Goal: Task Accomplishment & Management: Manage account settings

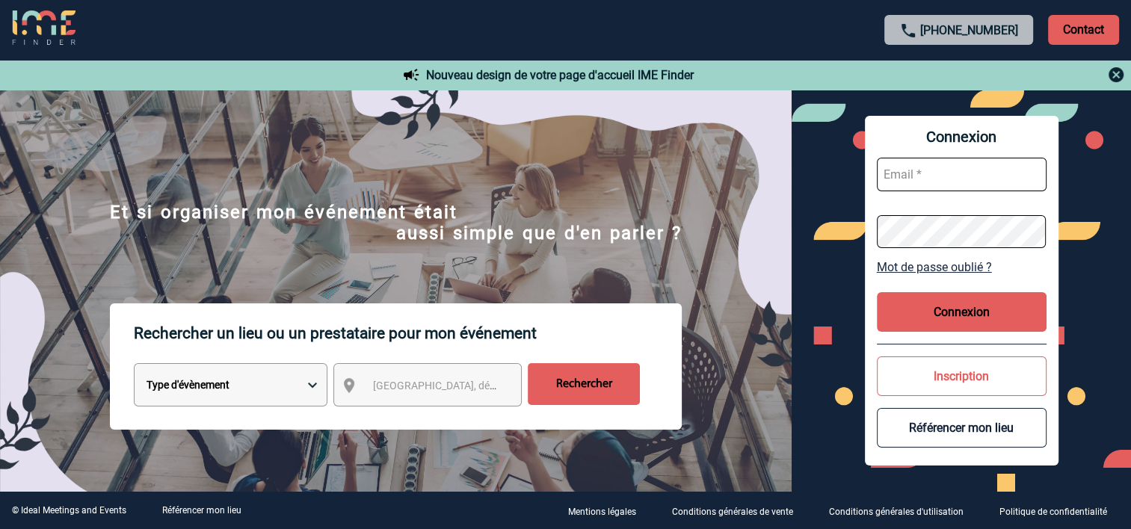
type input "cmercier@ime-groupe.com"
click at [933, 320] on button "Connexion" at bounding box center [962, 312] width 170 height 40
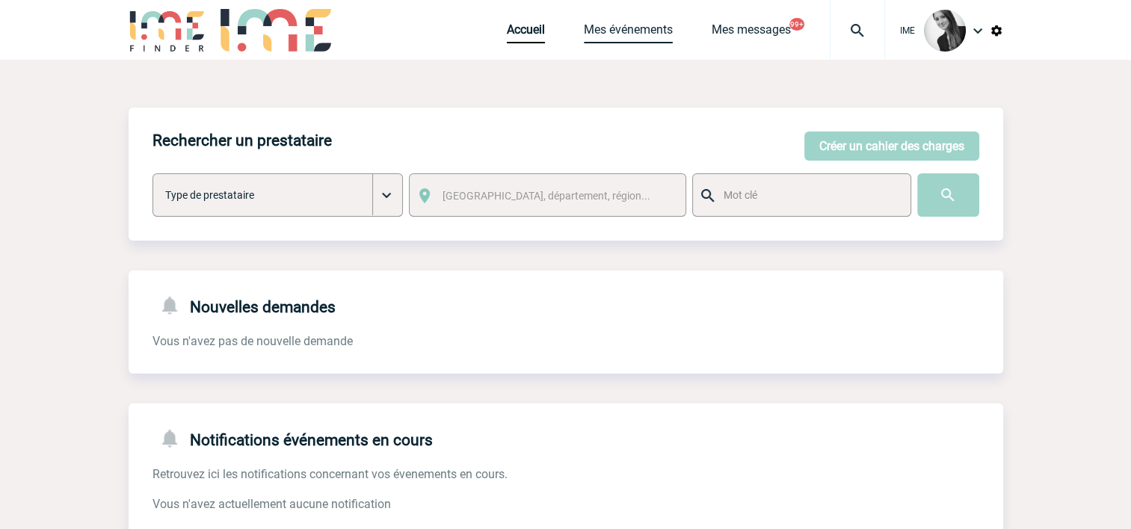
click at [644, 31] on link "Mes événements" at bounding box center [628, 32] width 89 height 21
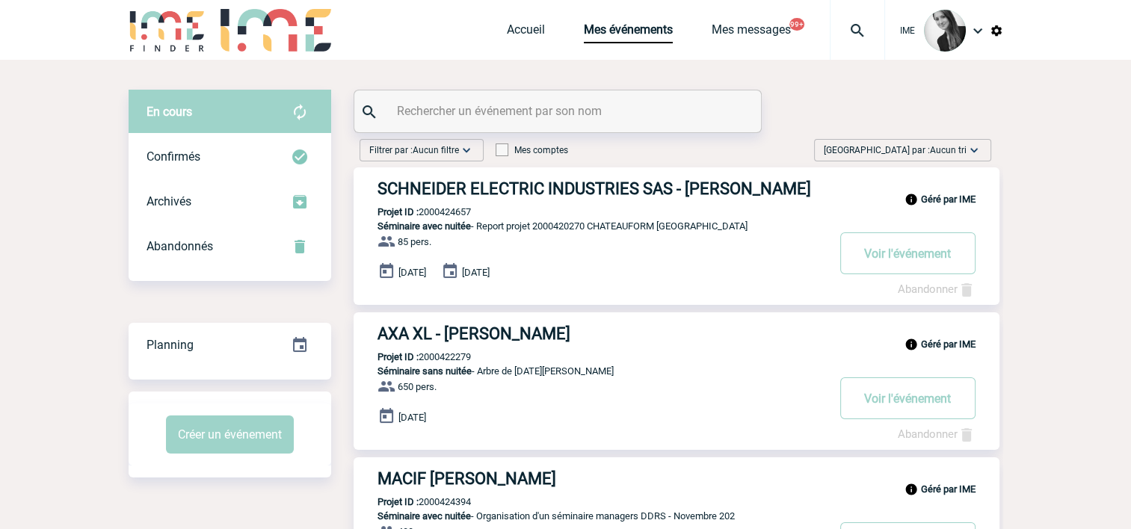
click at [945, 154] on span "Aucun tri" at bounding box center [948, 150] width 37 height 10
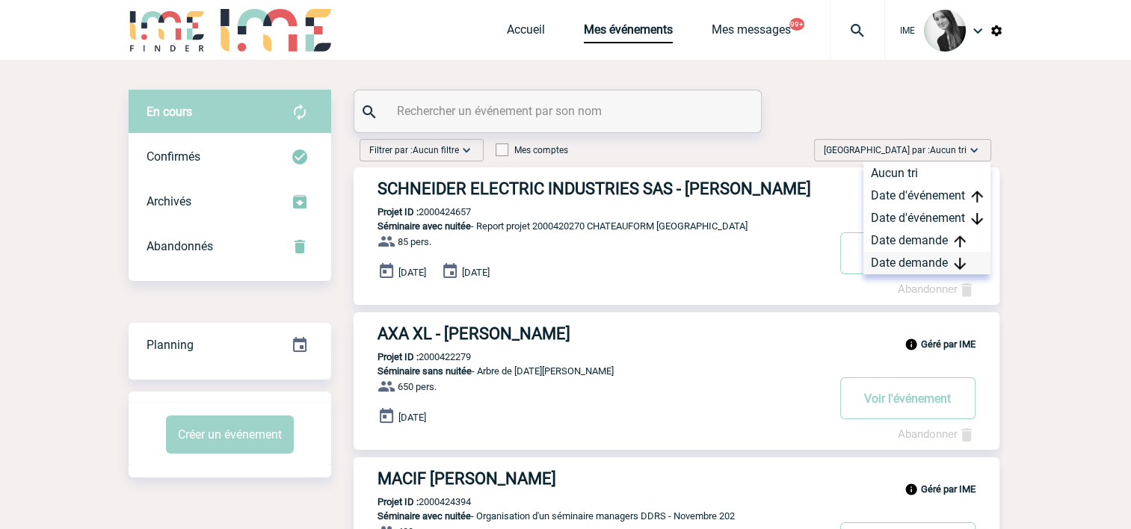
click at [897, 268] on div "Date demande" at bounding box center [926, 263] width 127 height 22
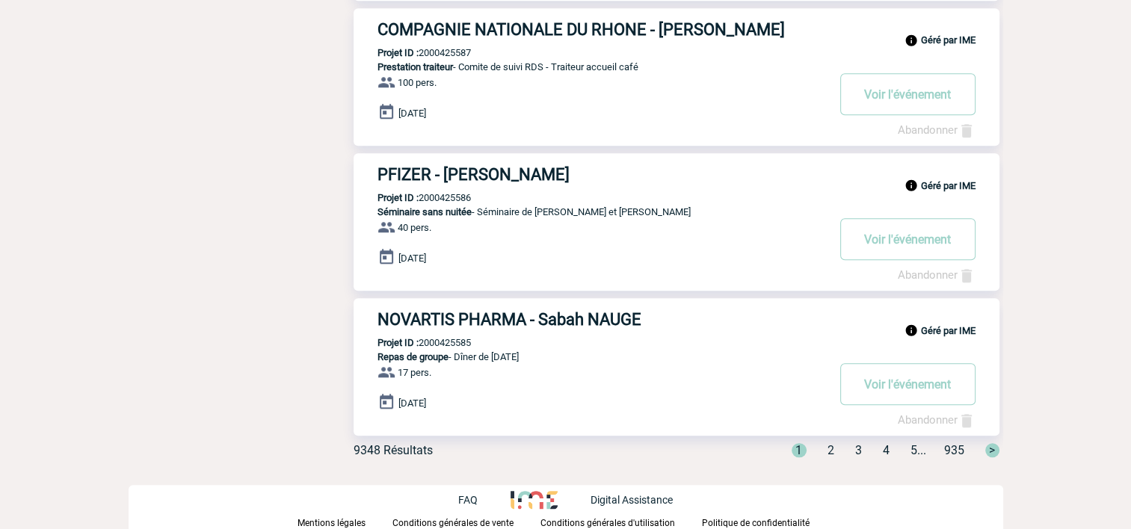
scroll to position [1176, 0]
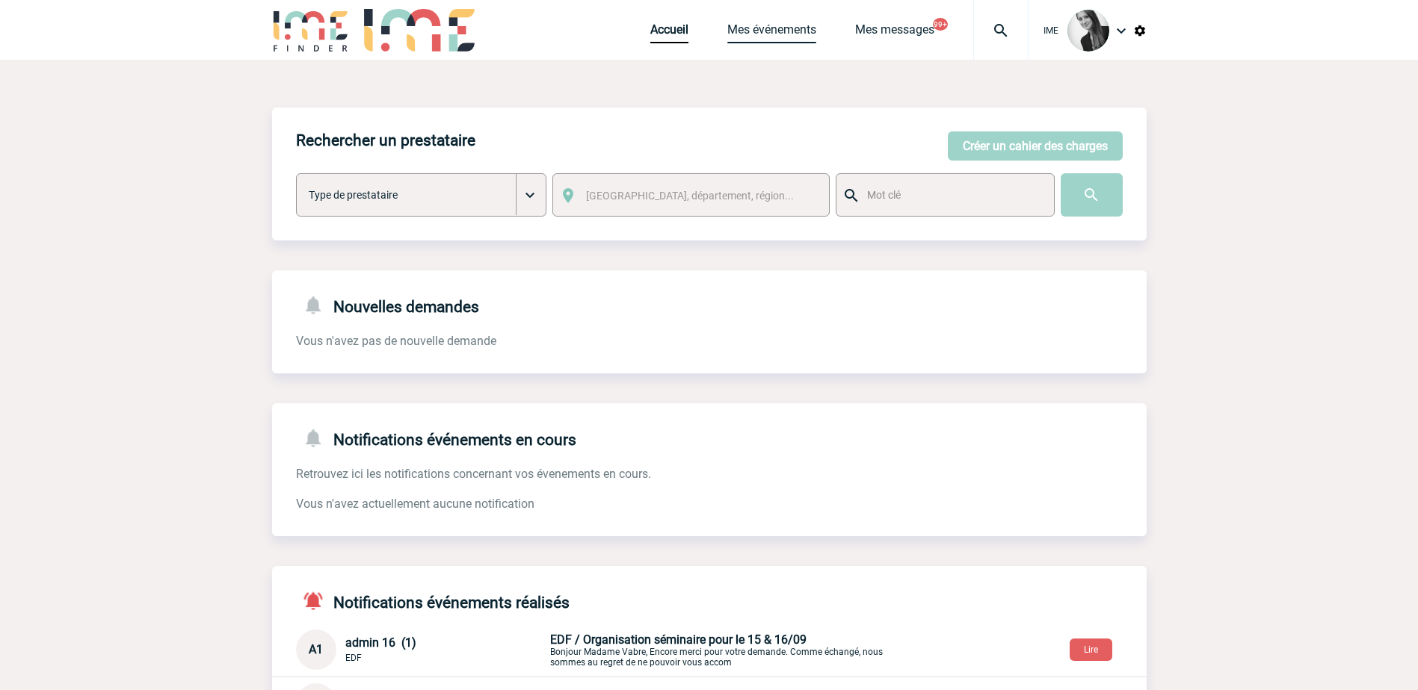
drag, startPoint x: 776, startPoint y: 32, endPoint x: 800, endPoint y: 55, distance: 33.3
click at [776, 31] on link "Mes événements" at bounding box center [771, 32] width 89 height 21
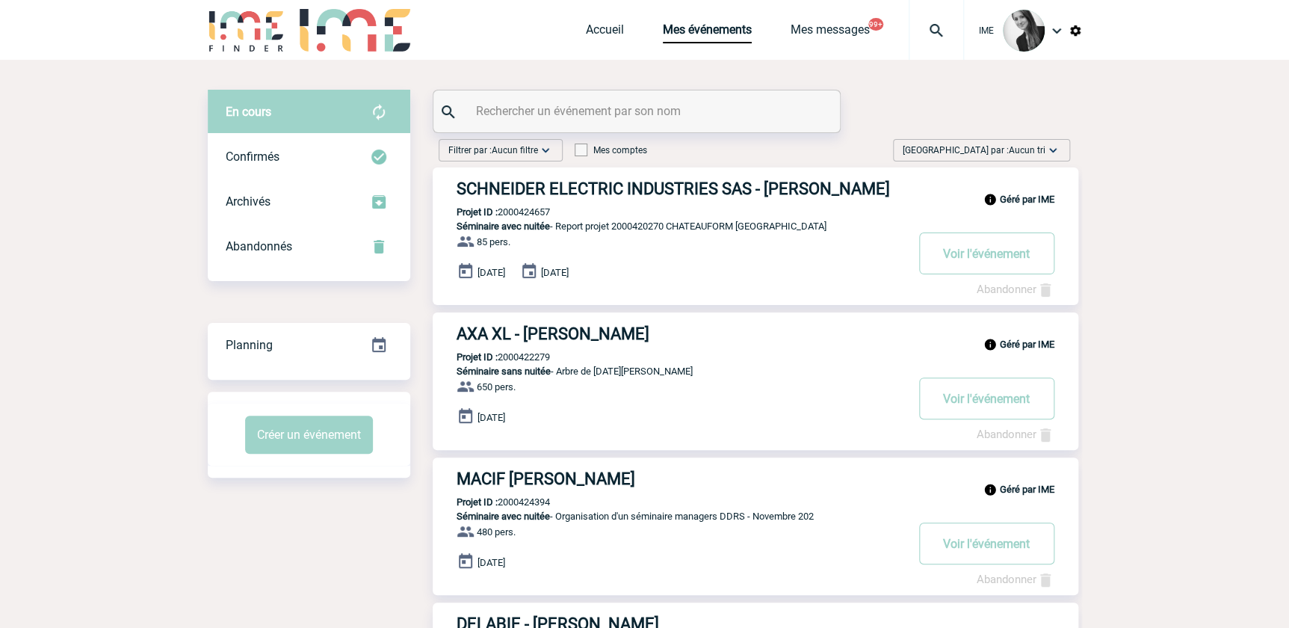
drag, startPoint x: 1012, startPoint y: 151, endPoint x: 1014, endPoint y: 203, distance: 52.4
click at [1013, 148] on span "Aucun tri" at bounding box center [1027, 150] width 37 height 10
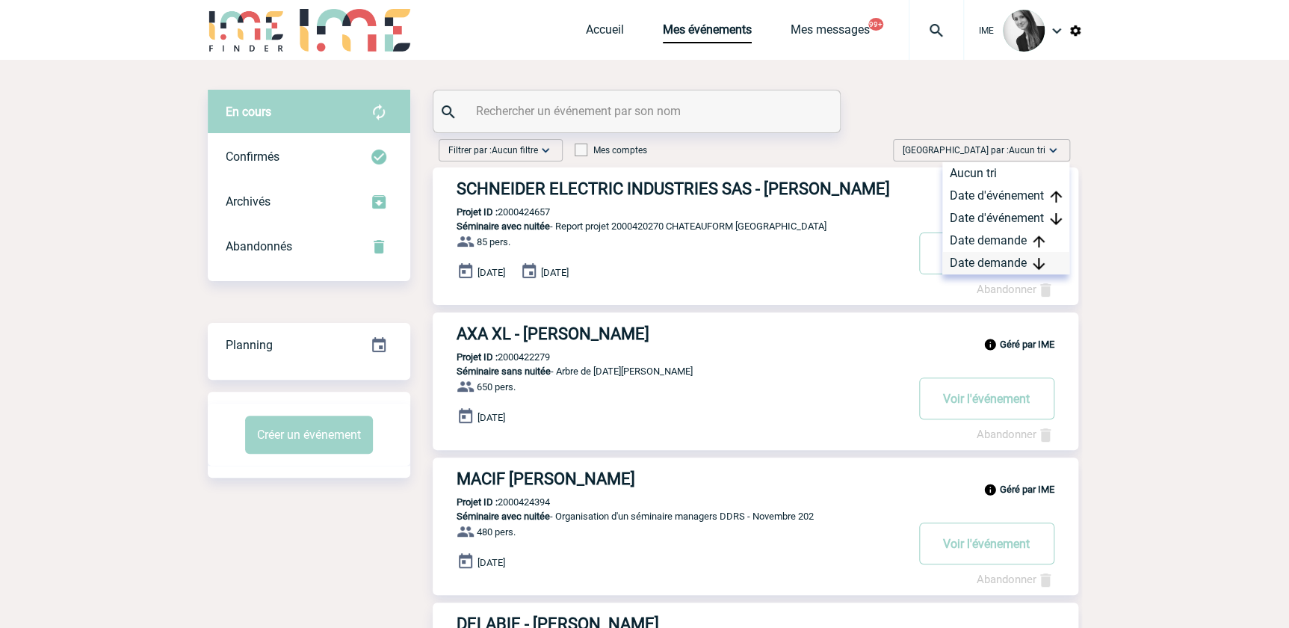
click at [996, 270] on div "Date demande" at bounding box center [1005, 263] width 127 height 22
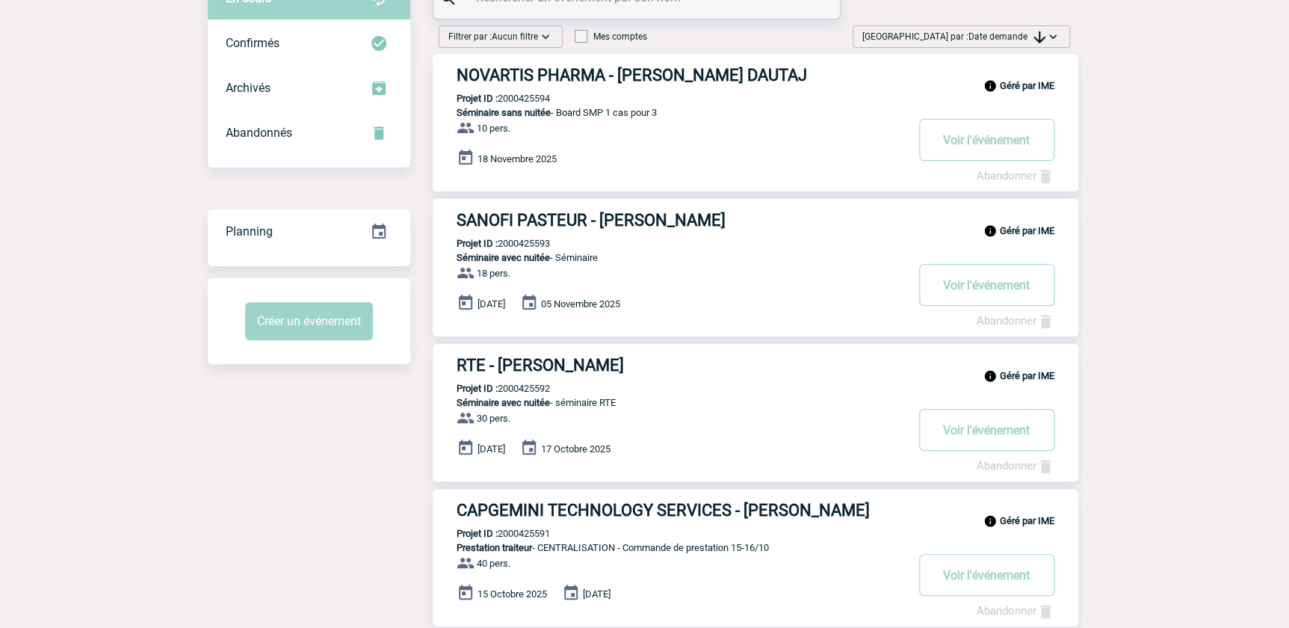
scroll to position [67, 0]
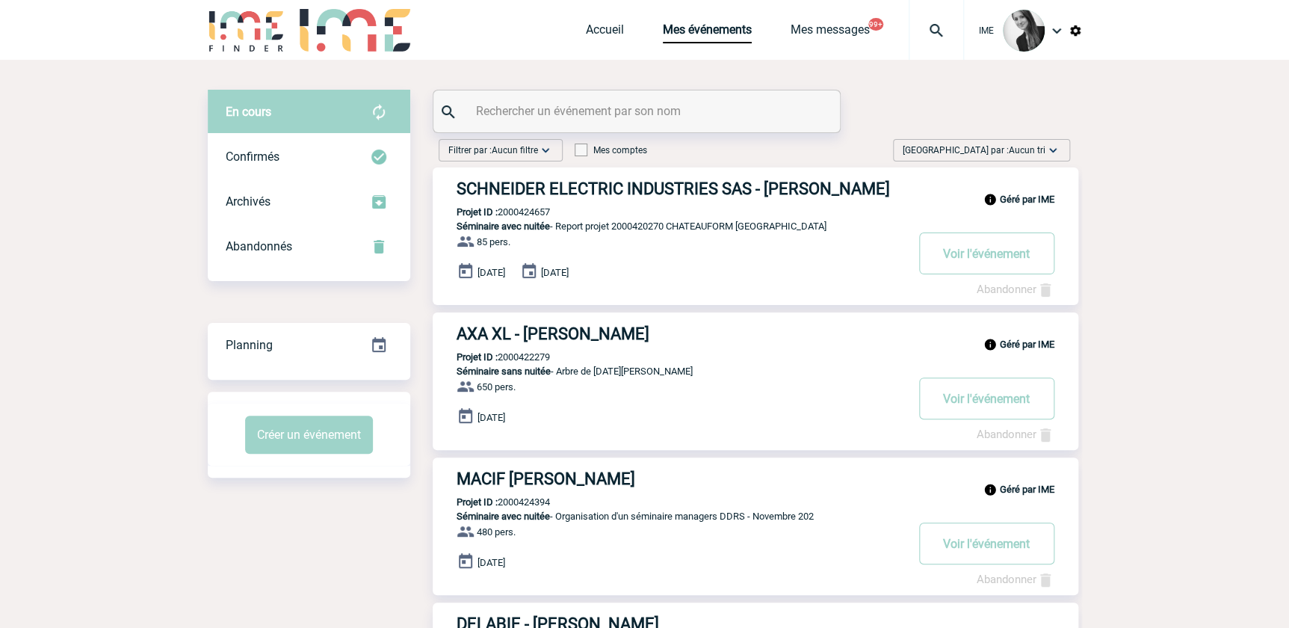
click at [1048, 146] on img at bounding box center [1052, 150] width 15 height 15
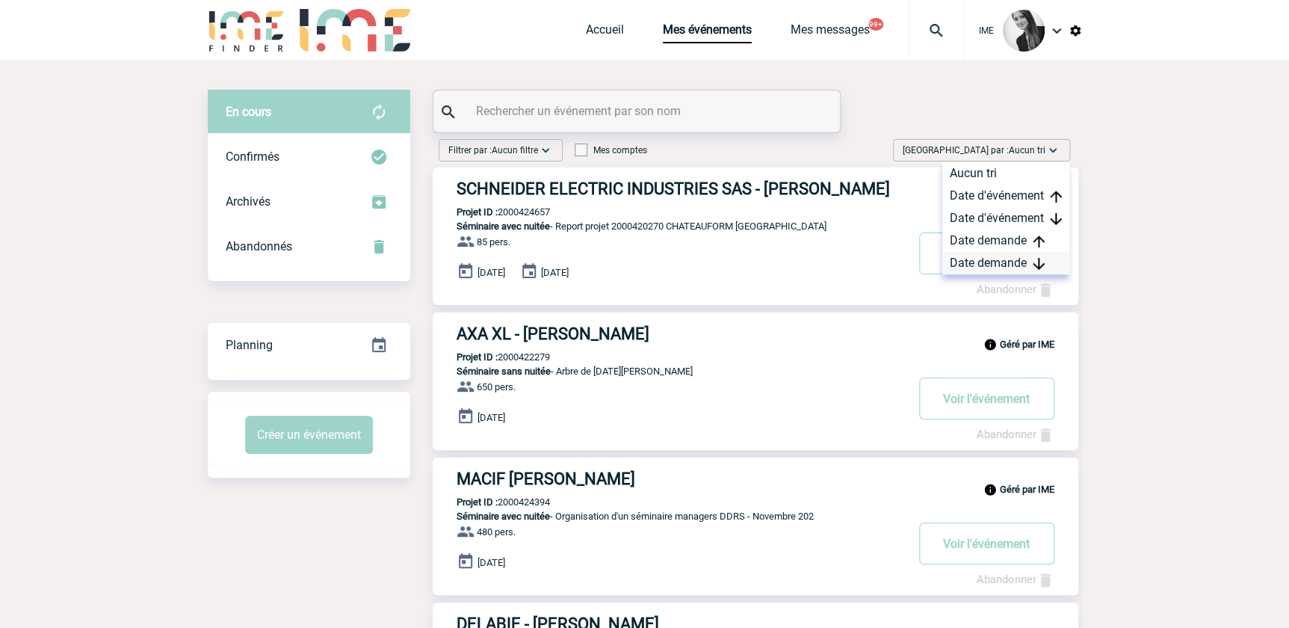
click at [977, 267] on div "Date demande" at bounding box center [1005, 263] width 127 height 22
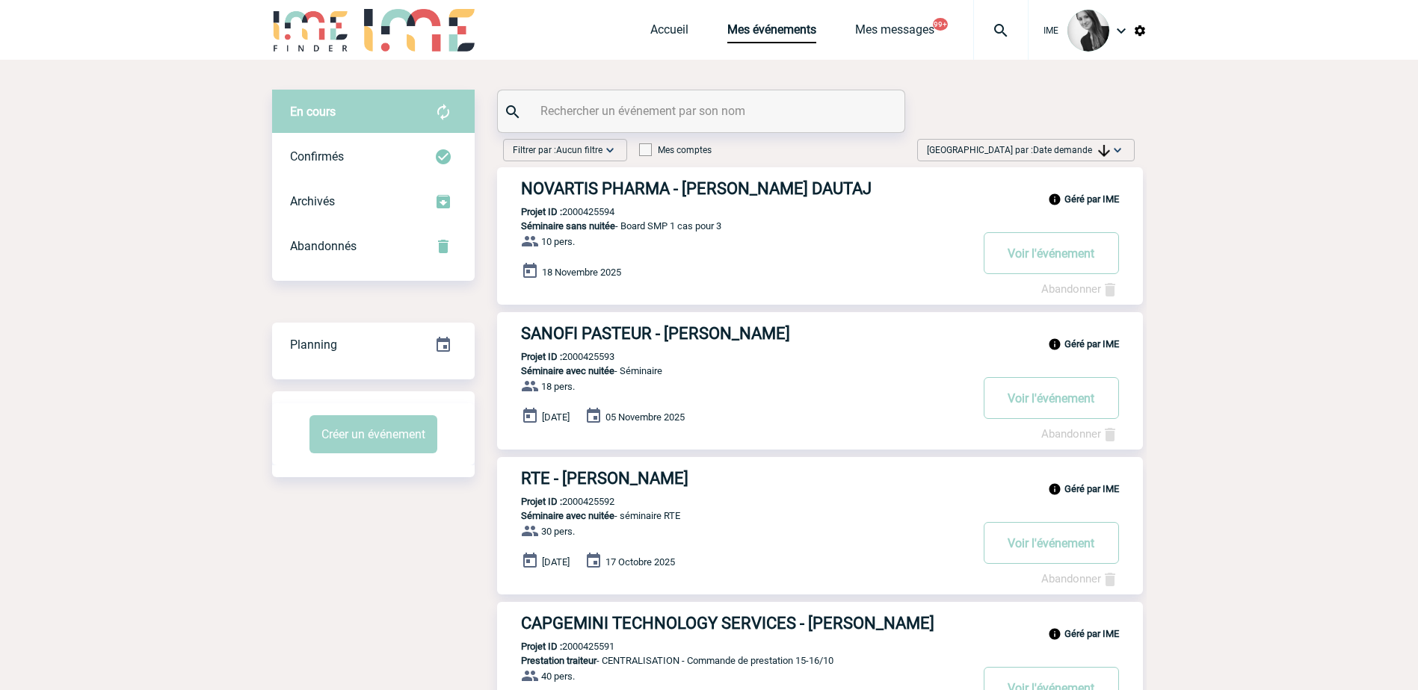
click at [1094, 145] on span "Date demande" at bounding box center [1071, 150] width 77 height 10
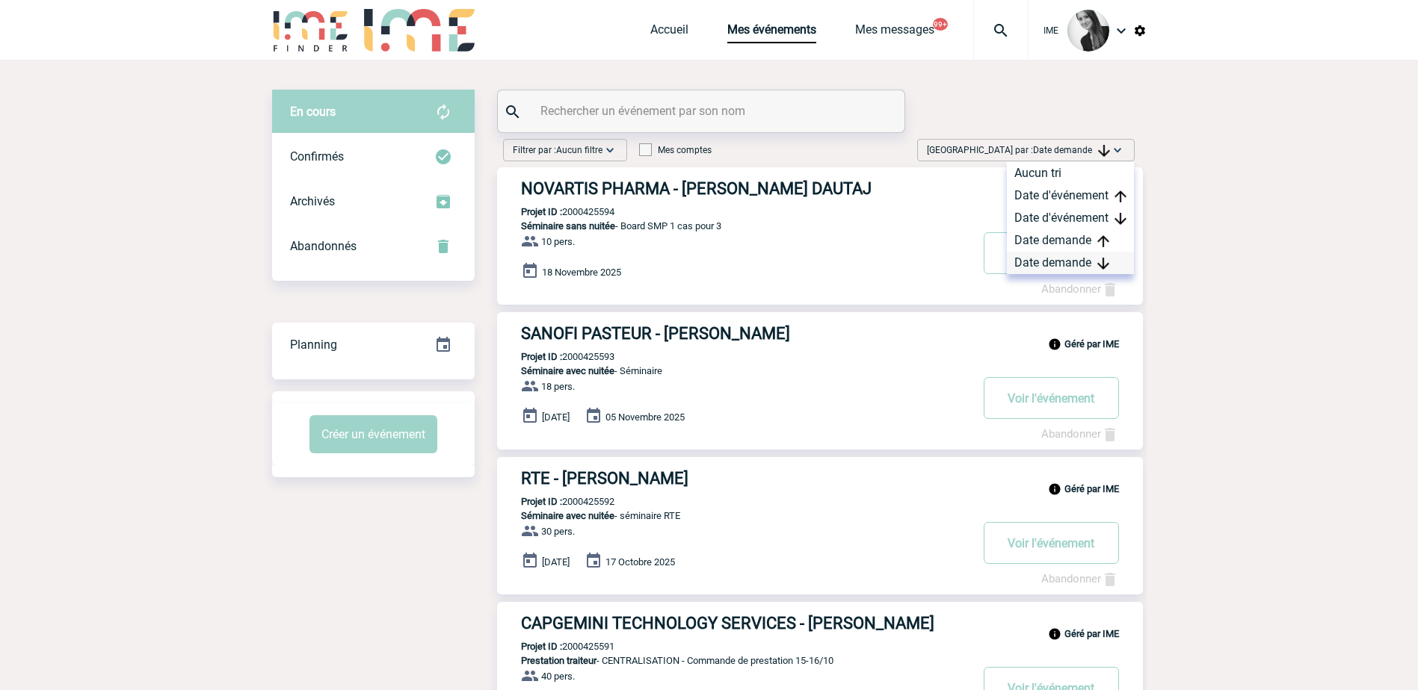
click at [1049, 267] on div "Date demande" at bounding box center [1070, 263] width 127 height 22
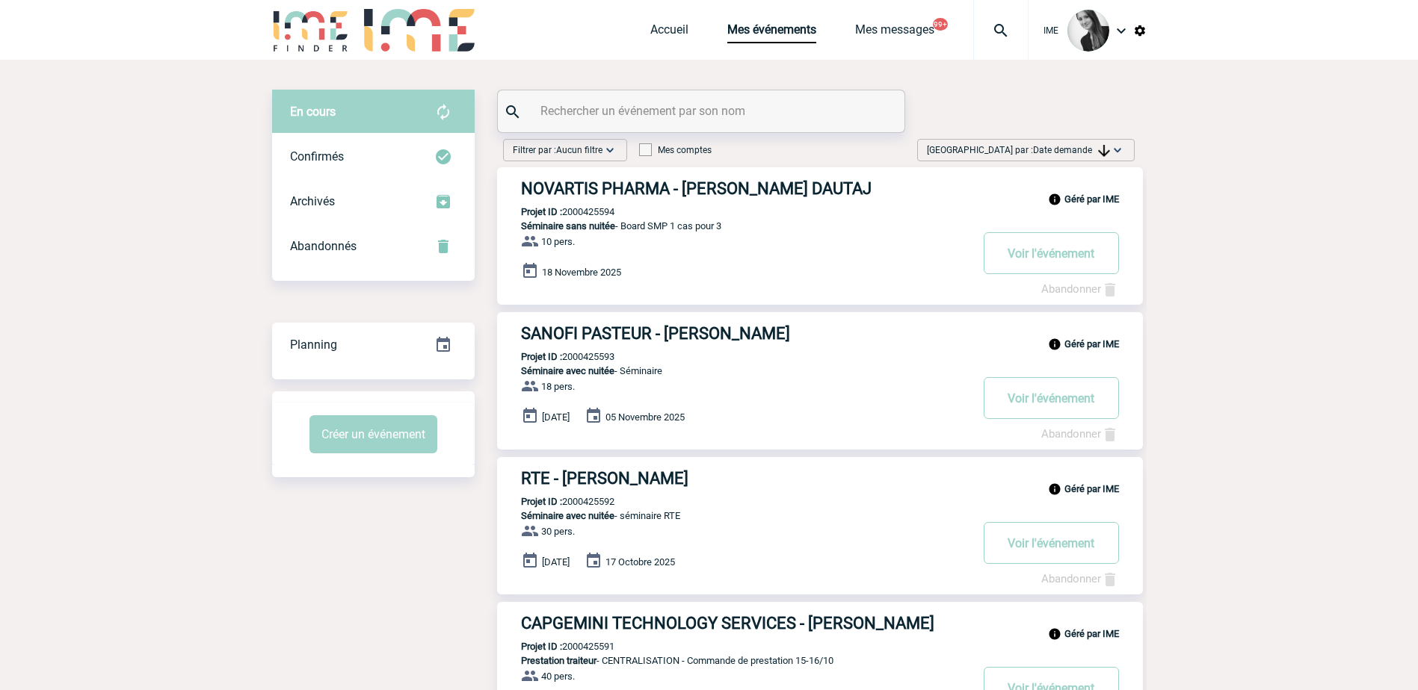
click at [1104, 143] on span "[GEOGRAPHIC_DATA] par : Date demande" at bounding box center [1018, 150] width 183 height 15
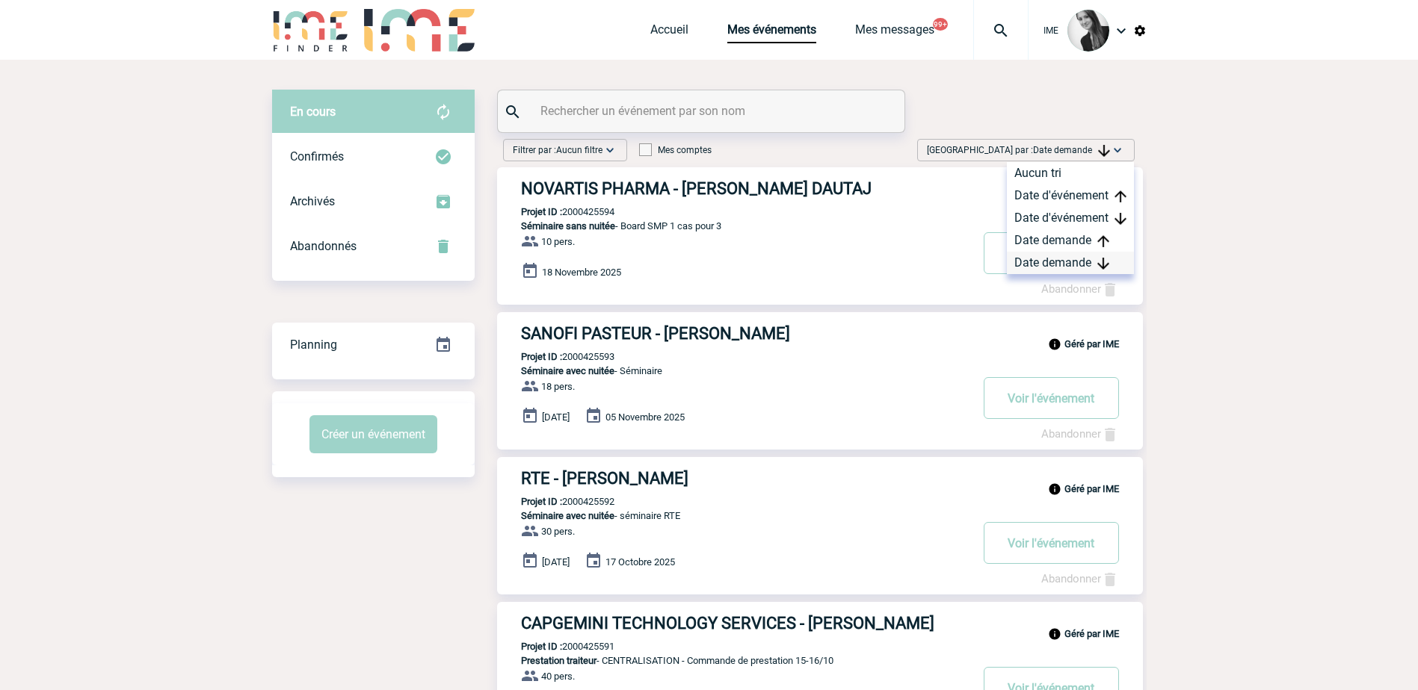
click at [1037, 260] on div "Date demande" at bounding box center [1070, 263] width 127 height 22
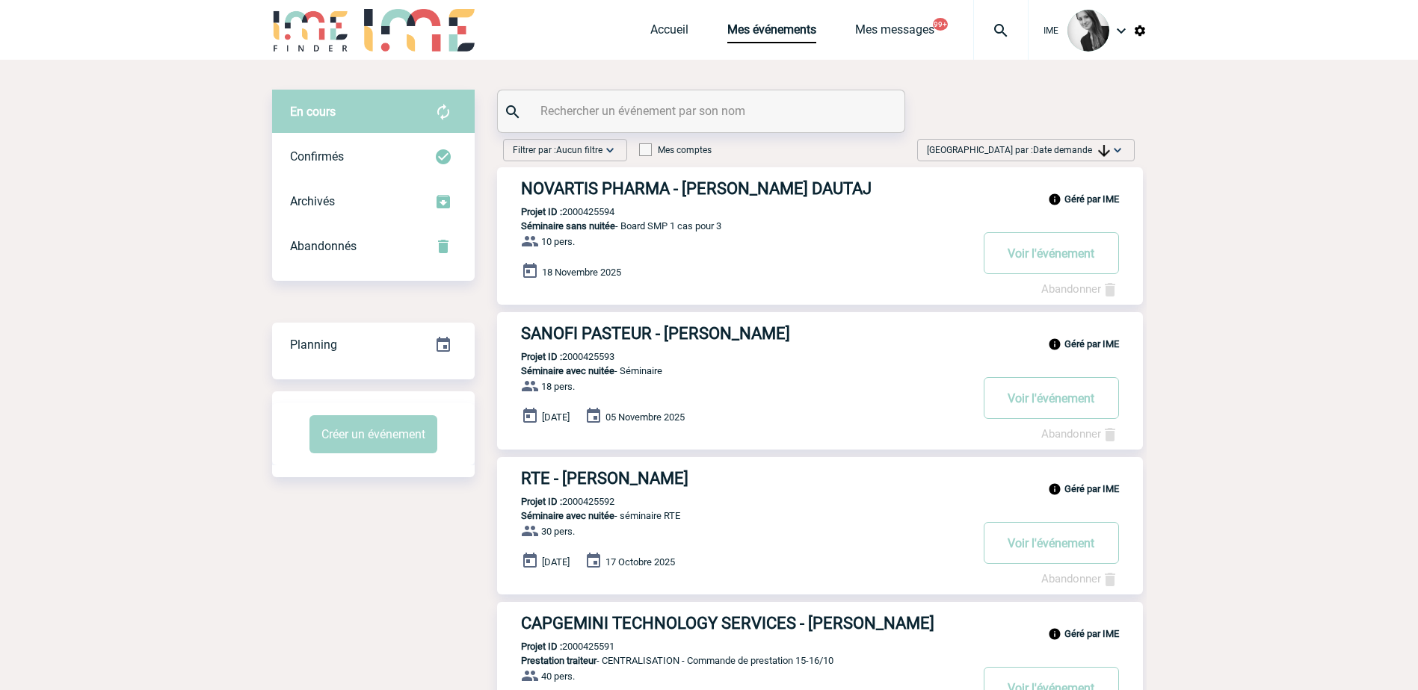
drag, startPoint x: 1087, startPoint y: 146, endPoint x: 1086, endPoint y: 188, distance: 41.9
click at [1087, 145] on span "Date demande" at bounding box center [1071, 150] width 77 height 10
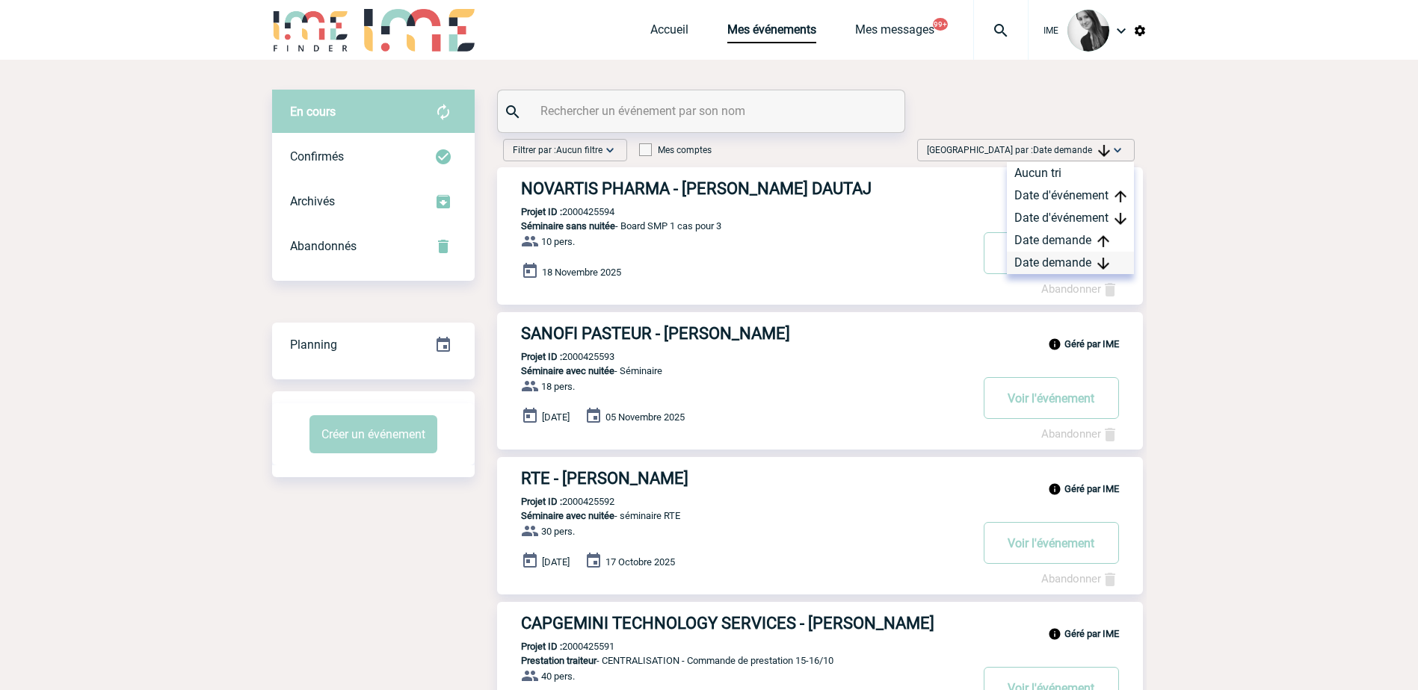
click at [1078, 262] on div "Date demande" at bounding box center [1070, 263] width 127 height 22
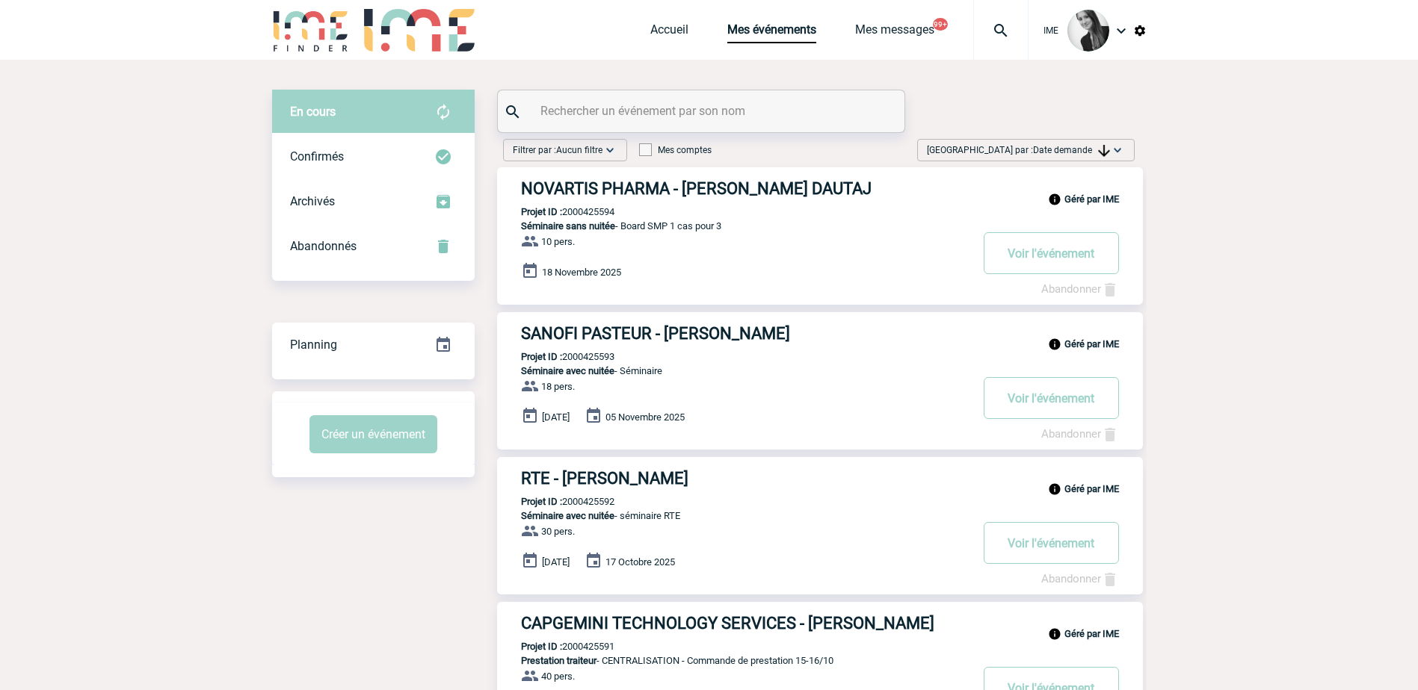
click at [1077, 139] on div "[GEOGRAPHIC_DATA] par : Date demande Aucun tri Date d'événement Date d'événemen…" at bounding box center [1025, 150] width 217 height 22
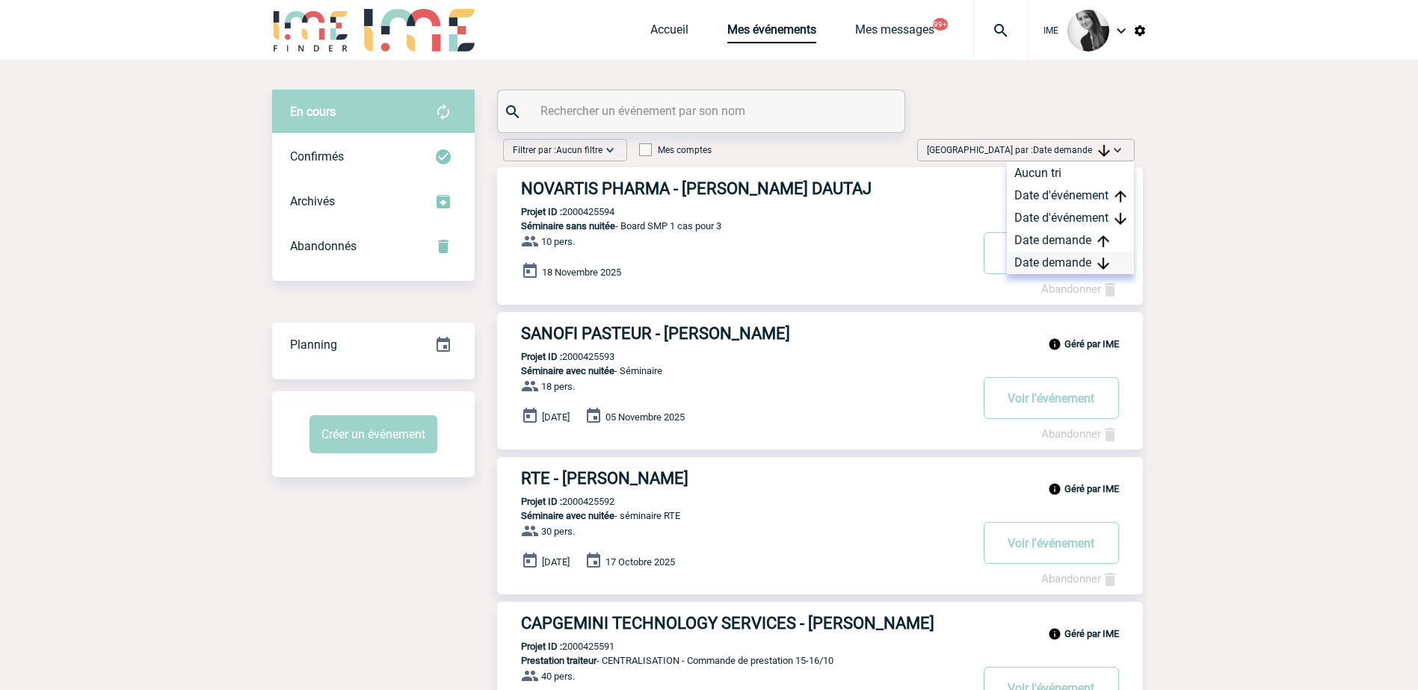
click at [1041, 270] on div "Date demande" at bounding box center [1070, 263] width 127 height 22
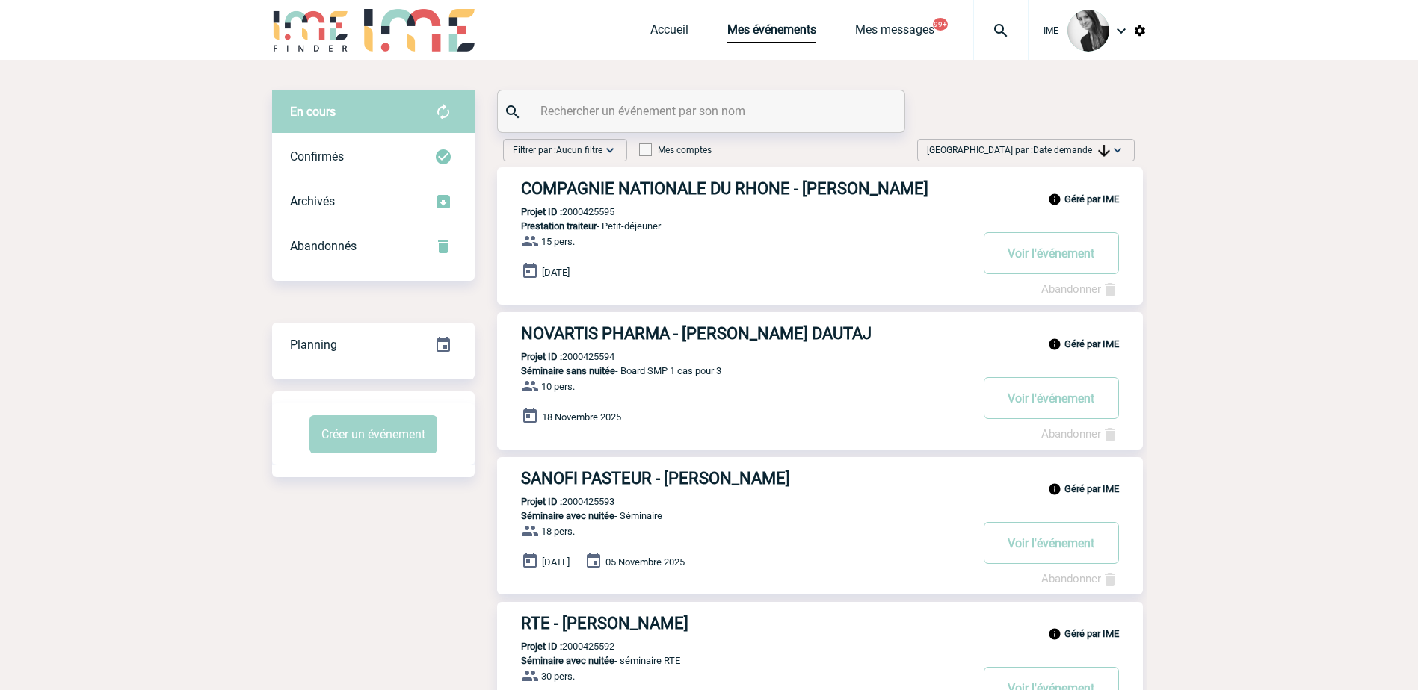
click at [1093, 151] on span "Date demande" at bounding box center [1071, 150] width 77 height 10
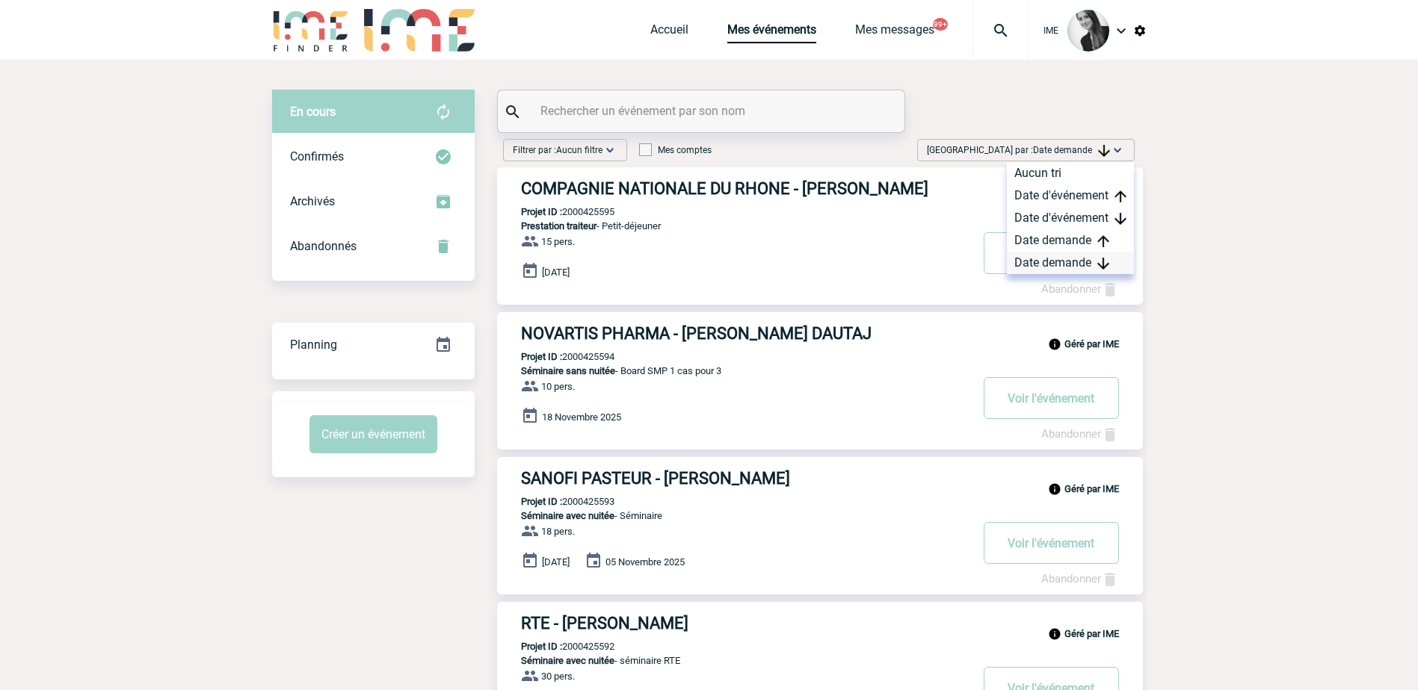
click at [1064, 271] on div "Date demande" at bounding box center [1070, 263] width 127 height 22
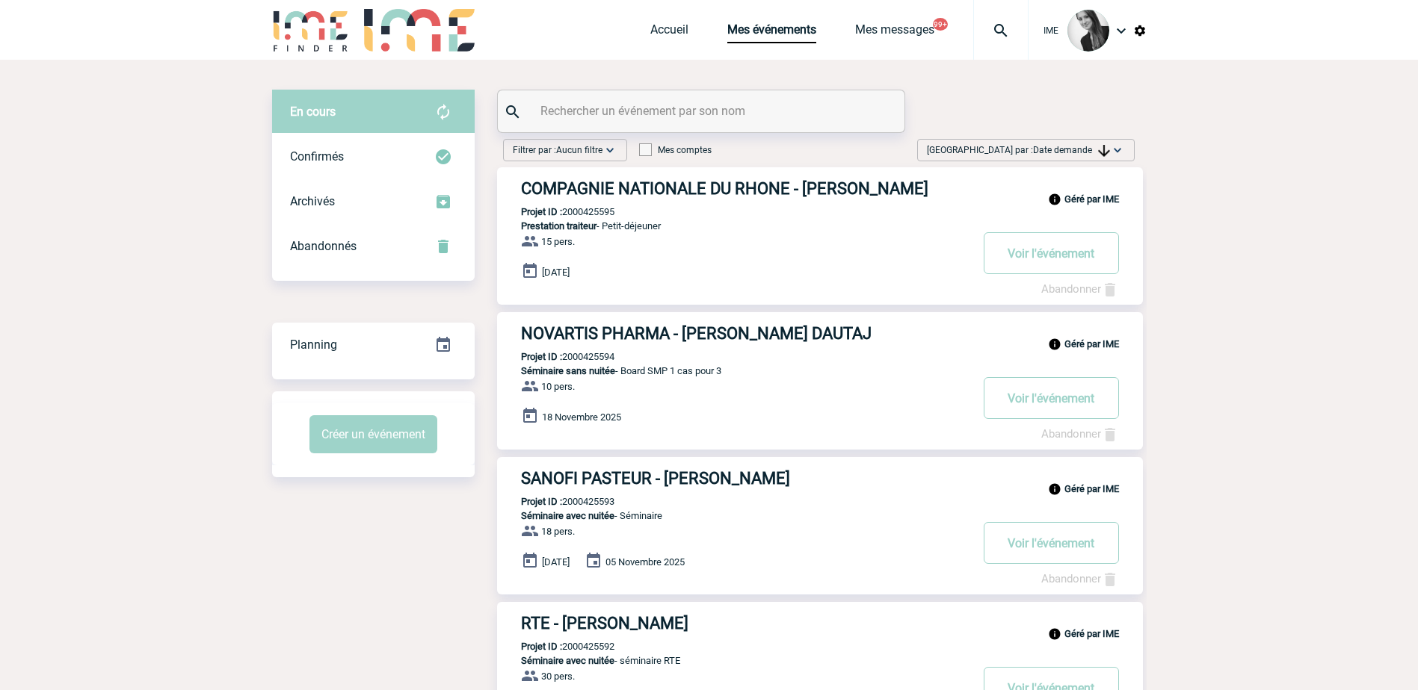
click at [1063, 146] on span "Date demande" at bounding box center [1071, 150] width 77 height 10
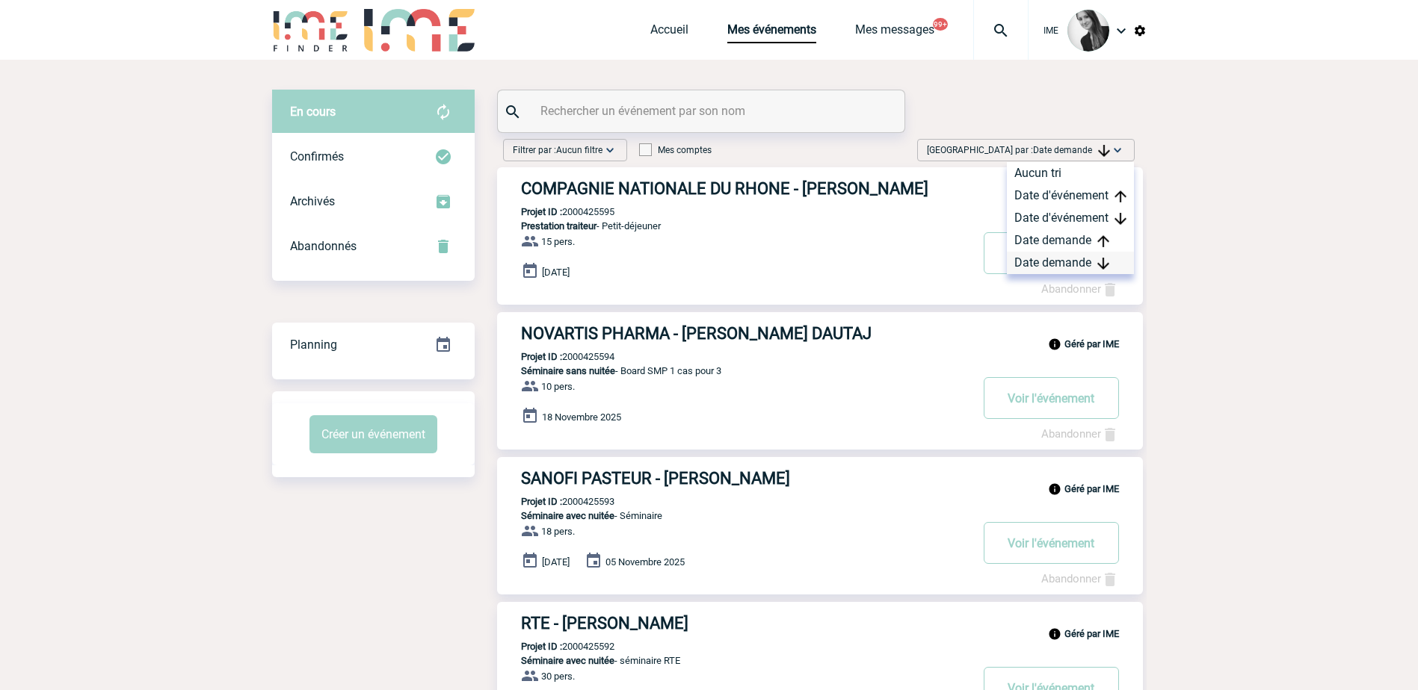
click at [1075, 271] on div "Date demande" at bounding box center [1070, 263] width 127 height 22
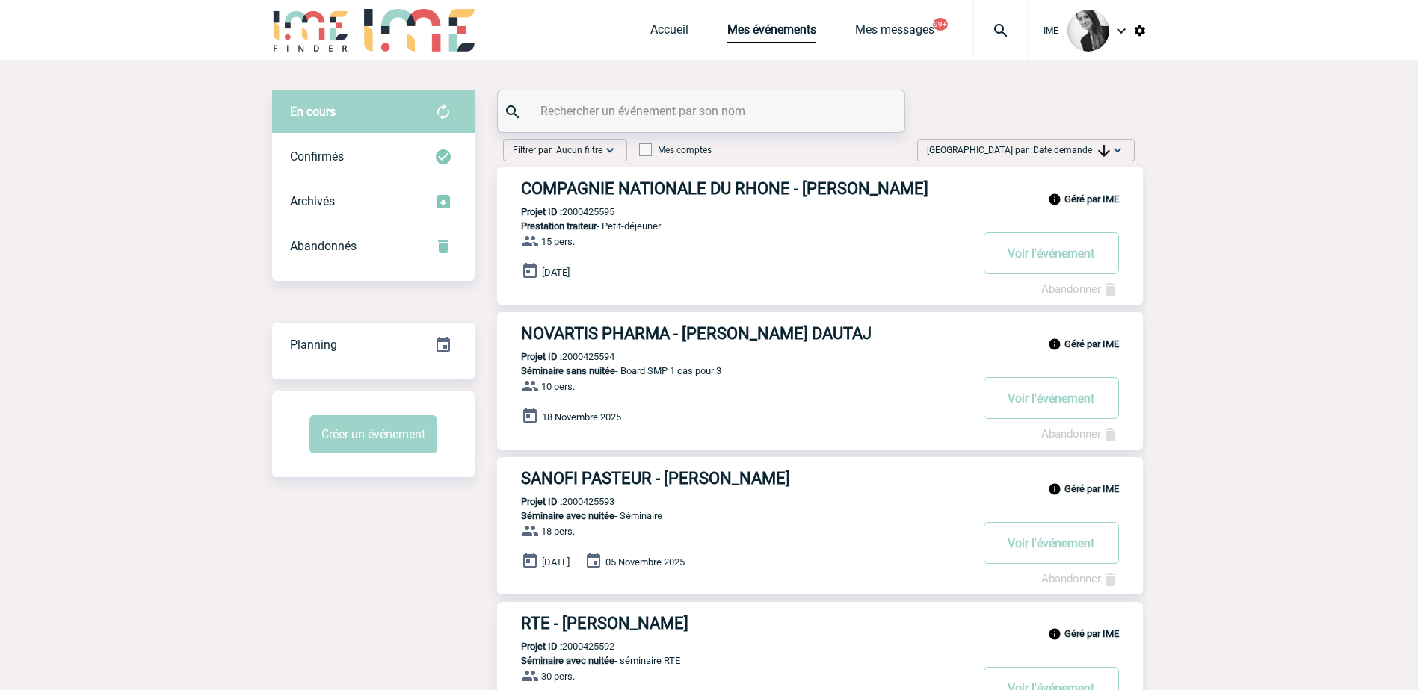
click at [1098, 155] on img at bounding box center [1104, 151] width 12 height 12
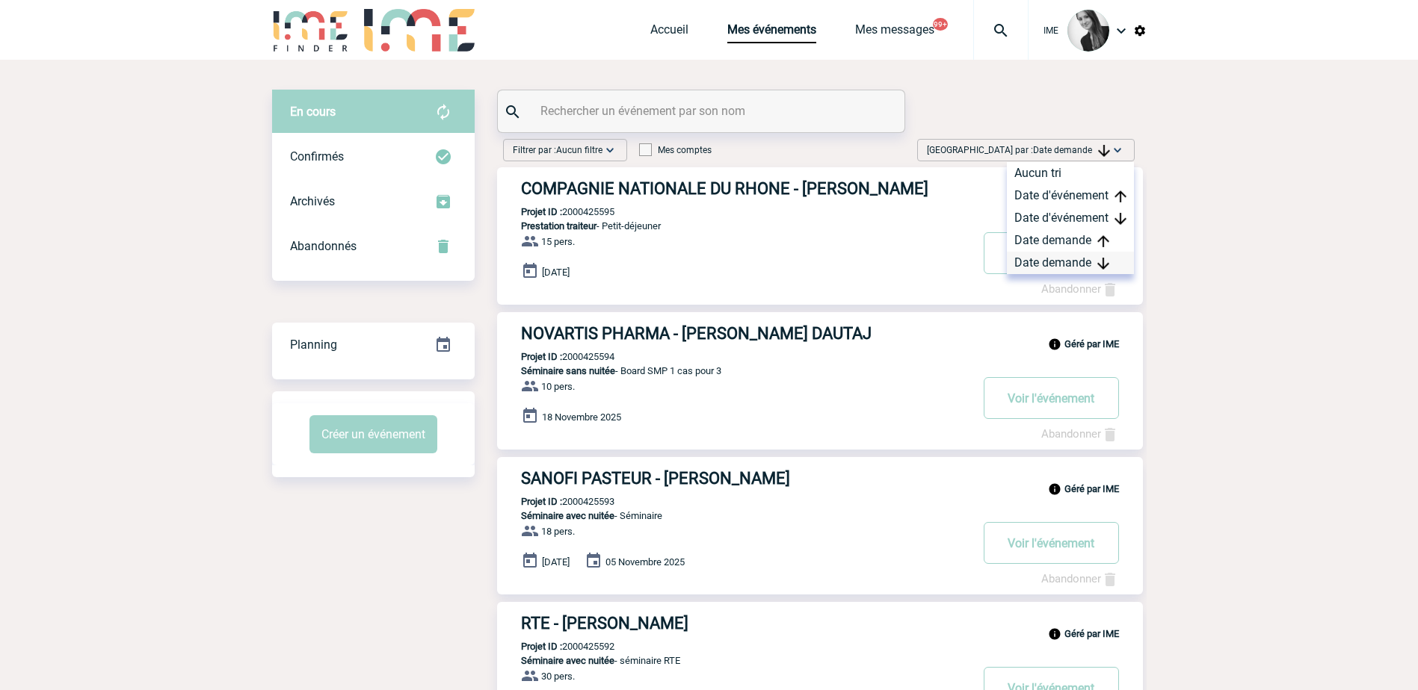
click at [1028, 262] on div "Date demande" at bounding box center [1070, 263] width 127 height 22
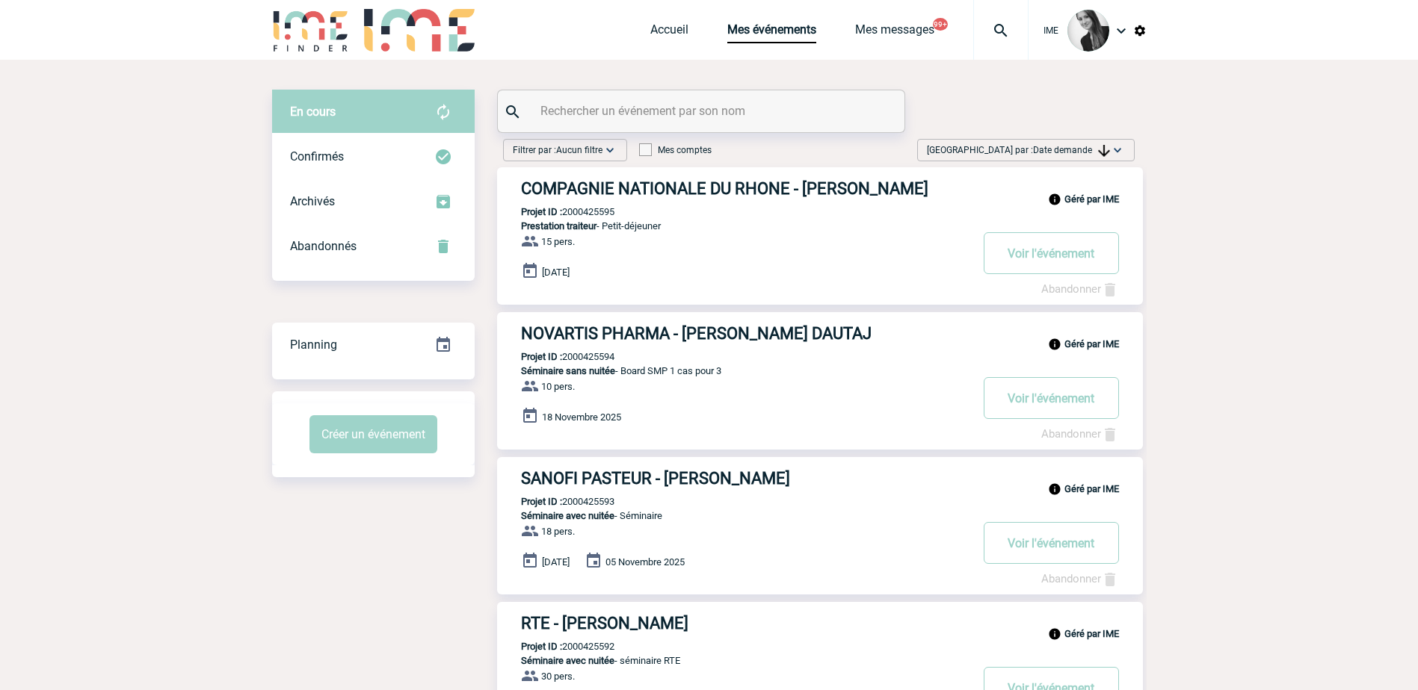
click at [1105, 142] on div "[GEOGRAPHIC_DATA] par : Date demande Aucun tri Date d'événement Date d'événemen…" at bounding box center [1025, 150] width 217 height 22
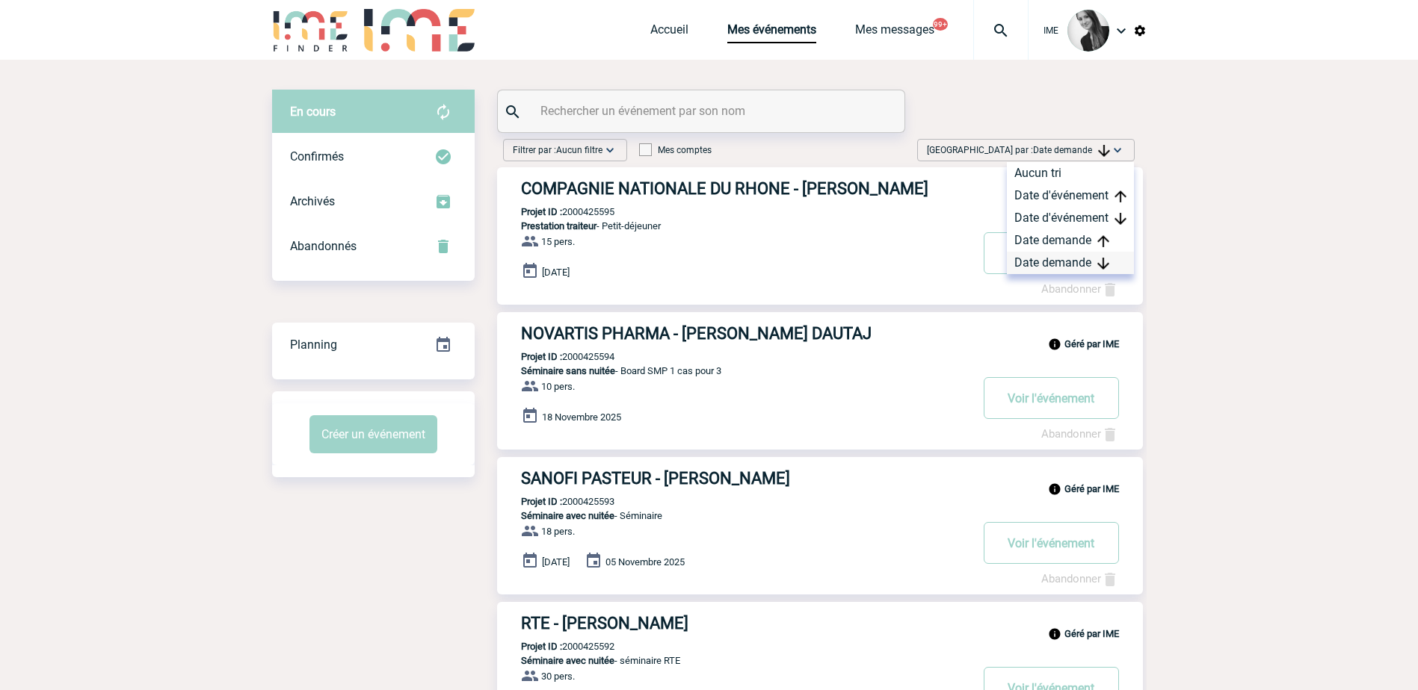
click at [1096, 262] on div "Date demande" at bounding box center [1070, 263] width 127 height 22
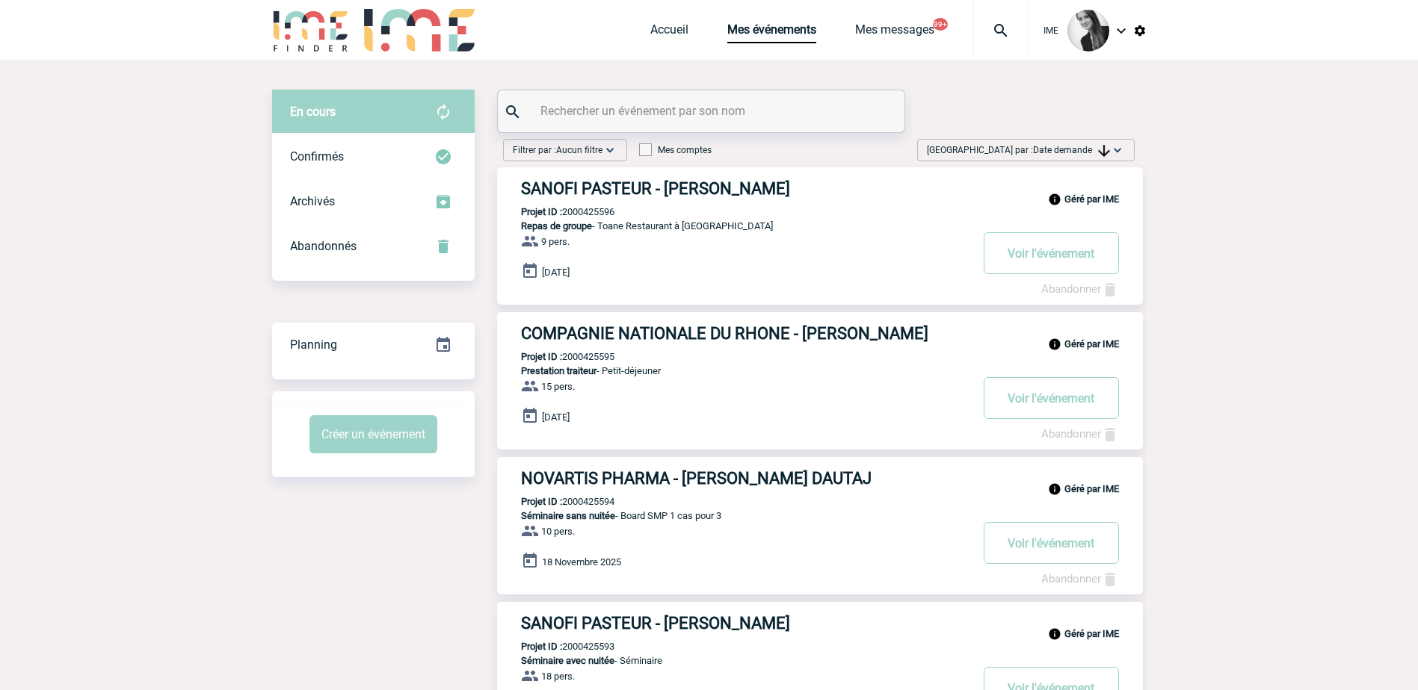
click at [1045, 155] on span "[GEOGRAPHIC_DATA] par : Date demande" at bounding box center [1018, 150] width 183 height 15
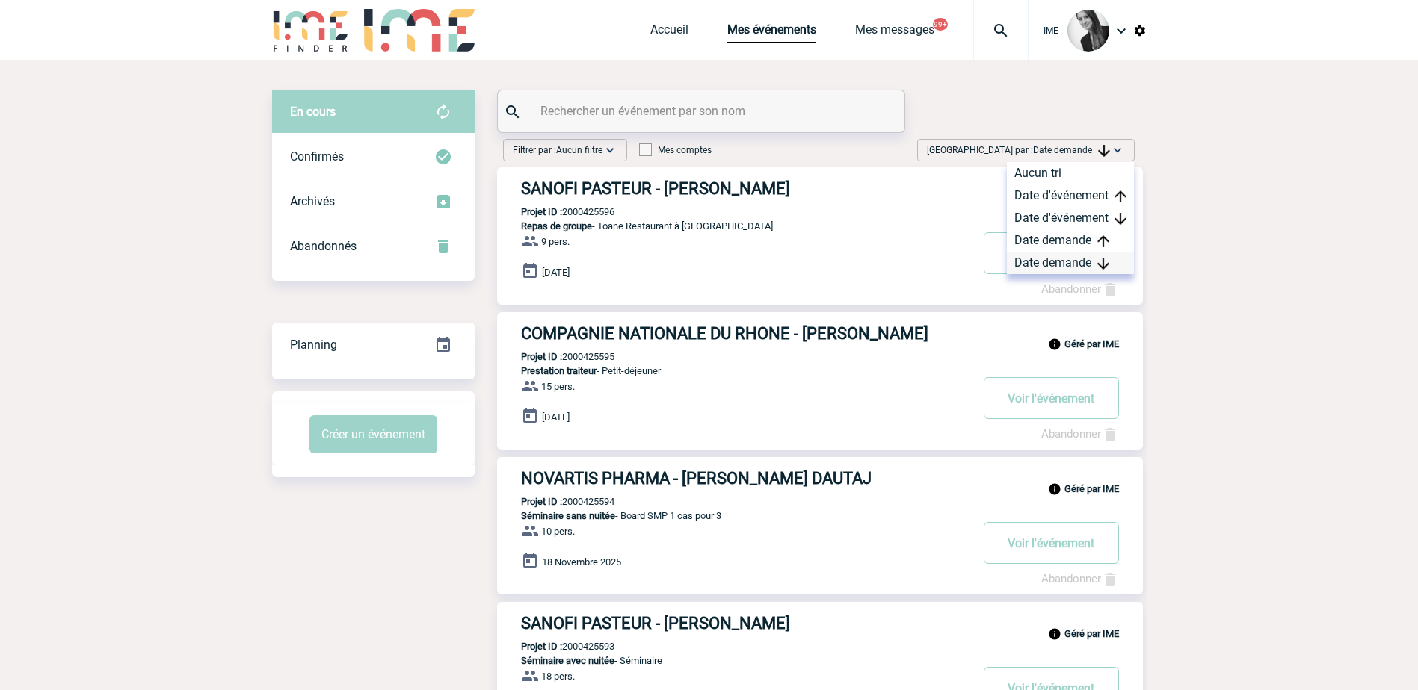
click at [1048, 263] on div "Date demande" at bounding box center [1070, 263] width 127 height 22
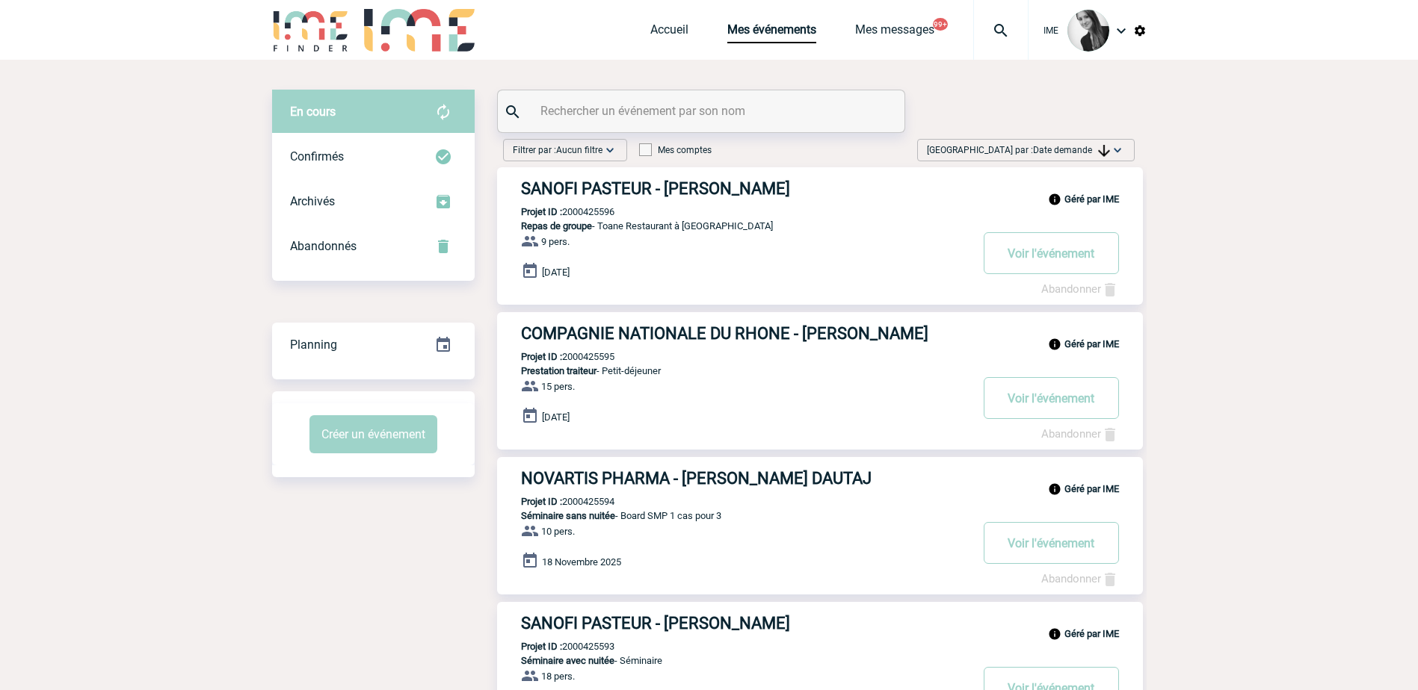
drag, startPoint x: 249, startPoint y: 496, endPoint x: 247, endPoint y: 509, distance: 12.8
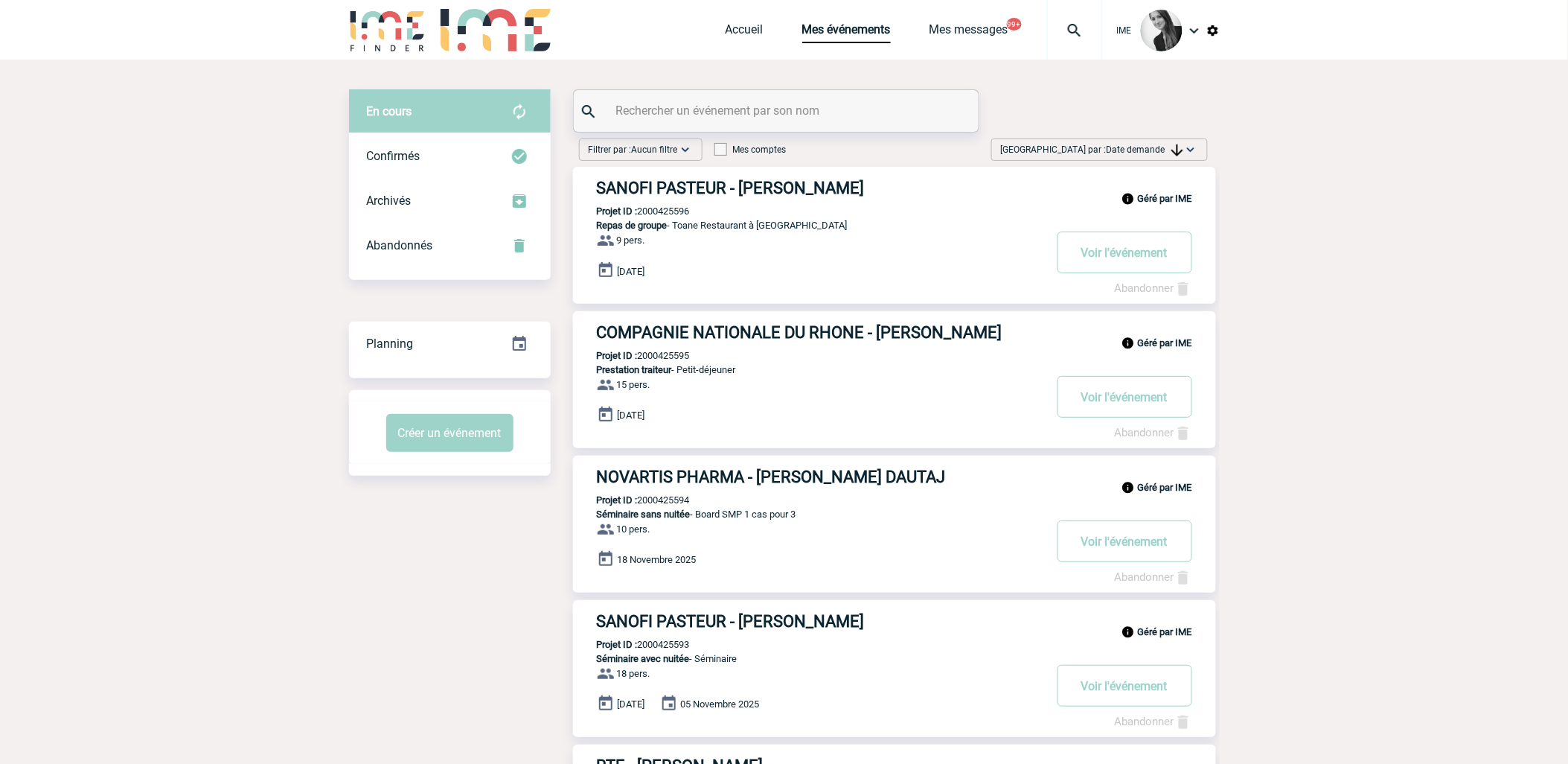
click at [1154, 154] on span "[GEOGRAPHIC_DATA] par : Date demande" at bounding box center [1091, 149] width 182 height 15
click at [1135, 264] on div "Date demande" at bounding box center [1143, 262] width 126 height 22
click at [1114, 147] on span "Date demande" at bounding box center [1144, 149] width 77 height 10
click at [1129, 261] on div "Date demande" at bounding box center [1143, 262] width 126 height 22
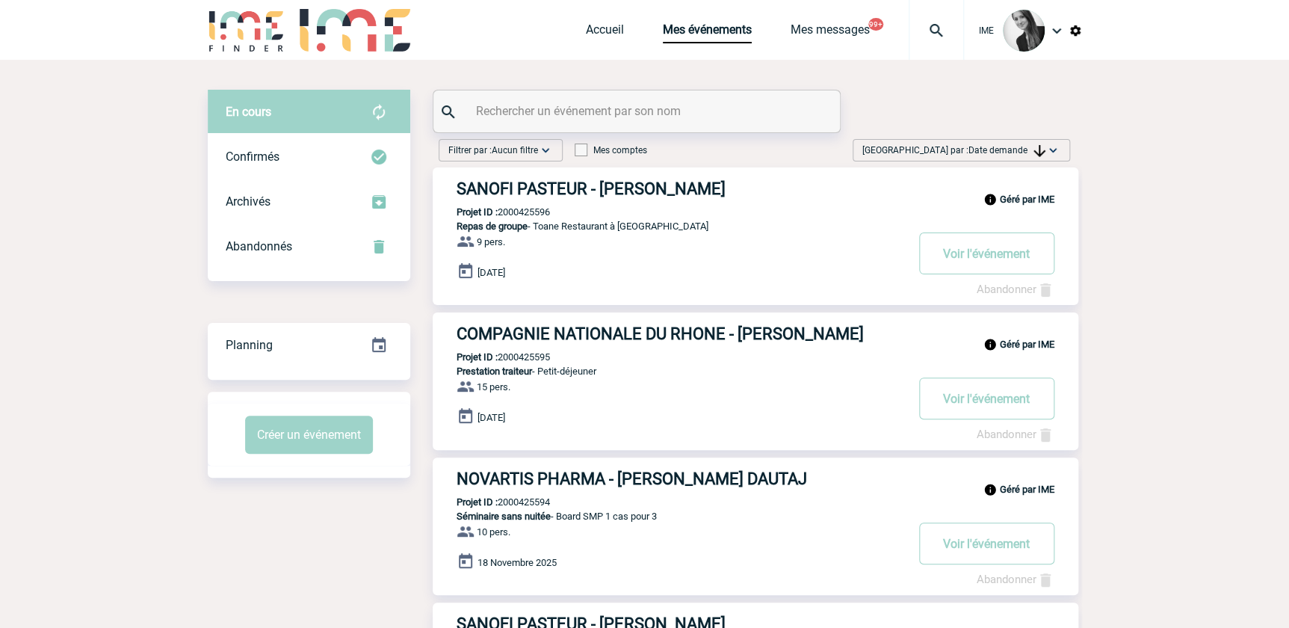
click at [992, 154] on span "Date demande" at bounding box center [1006, 150] width 77 height 10
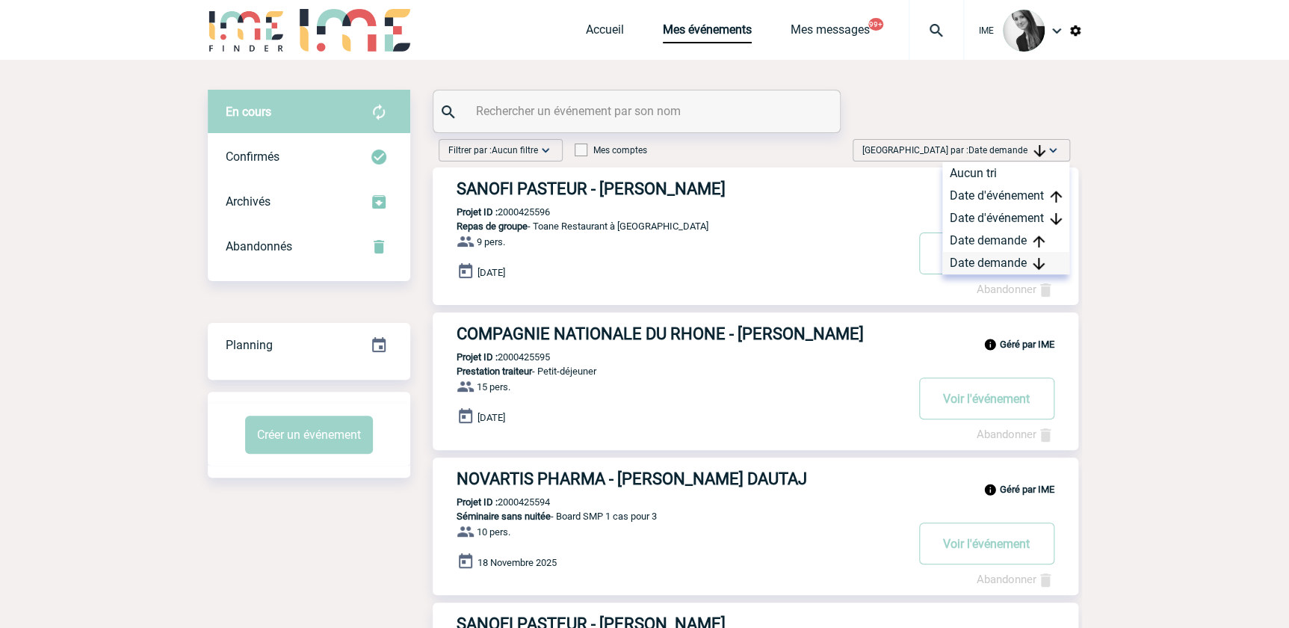
click at [977, 259] on div "Date demande" at bounding box center [1005, 263] width 127 height 22
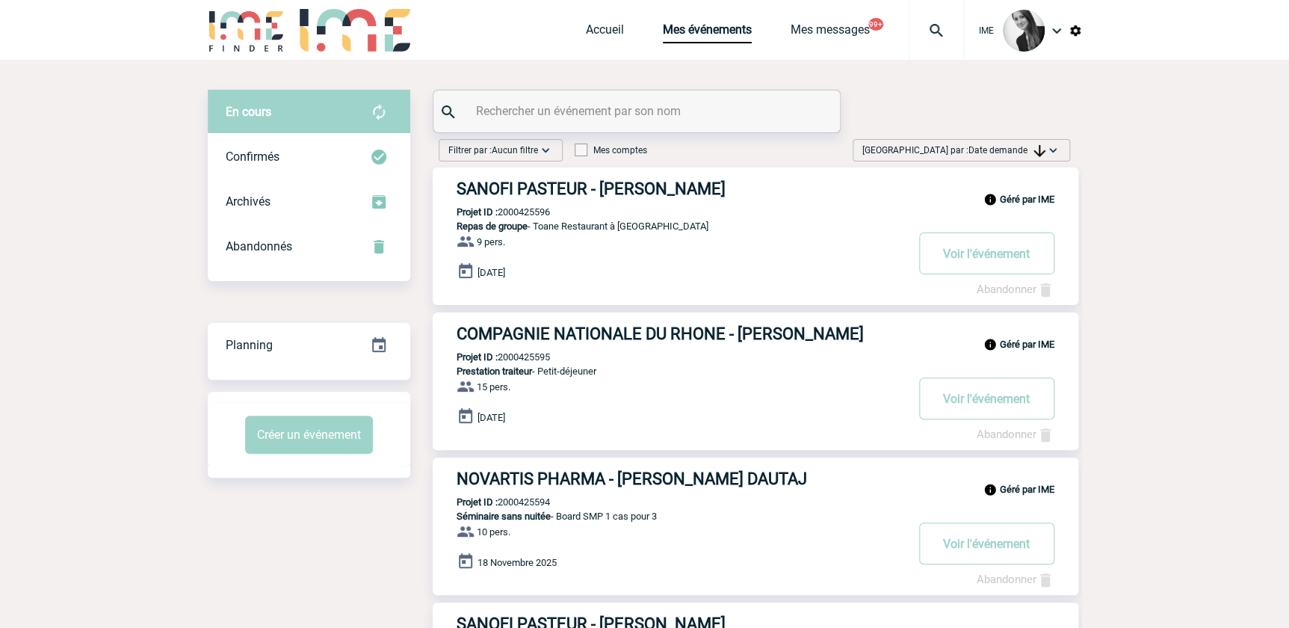
click at [1001, 152] on span "Date demande" at bounding box center [1006, 150] width 77 height 10
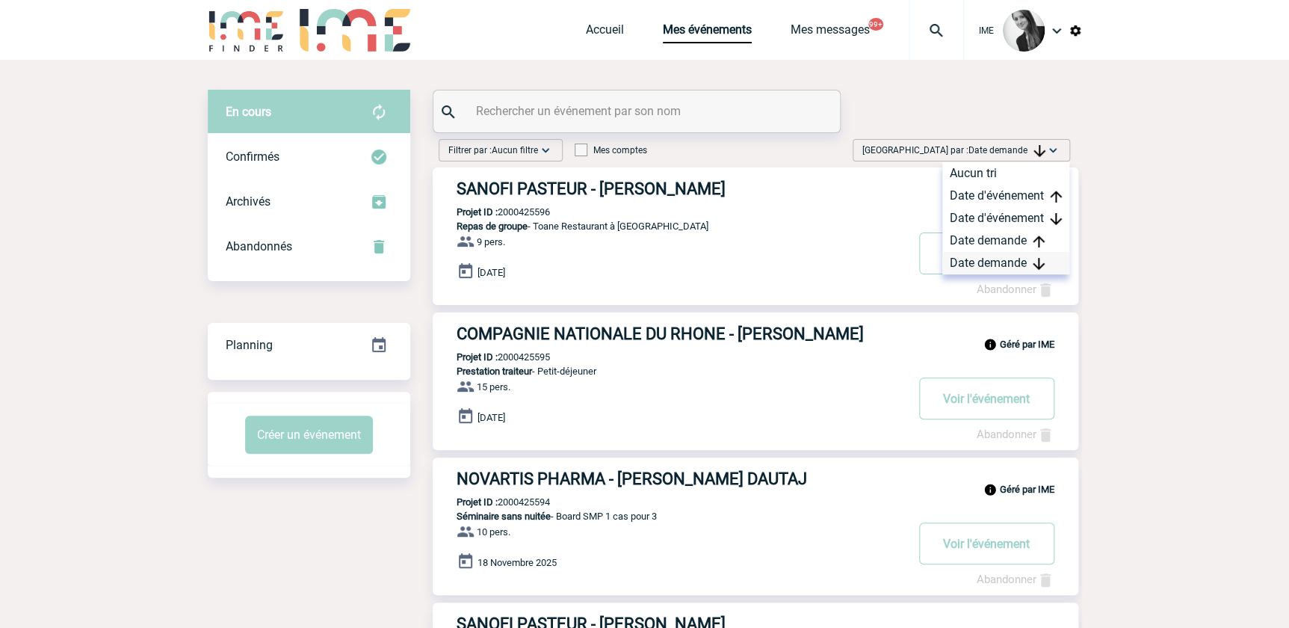
click at [978, 265] on div "Date demande" at bounding box center [1005, 263] width 127 height 22
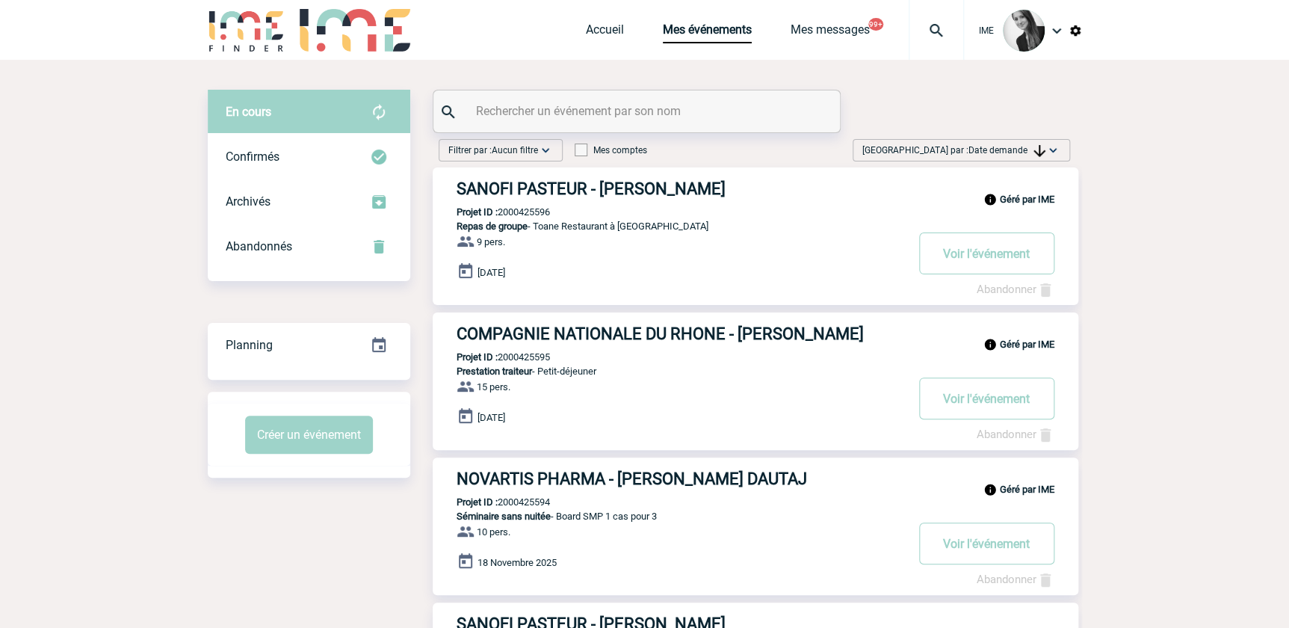
click at [1049, 139] on div "[GEOGRAPHIC_DATA] par : Date demande Aucun tri Date d'événement Date d'événemen…" at bounding box center [961, 150] width 217 height 22
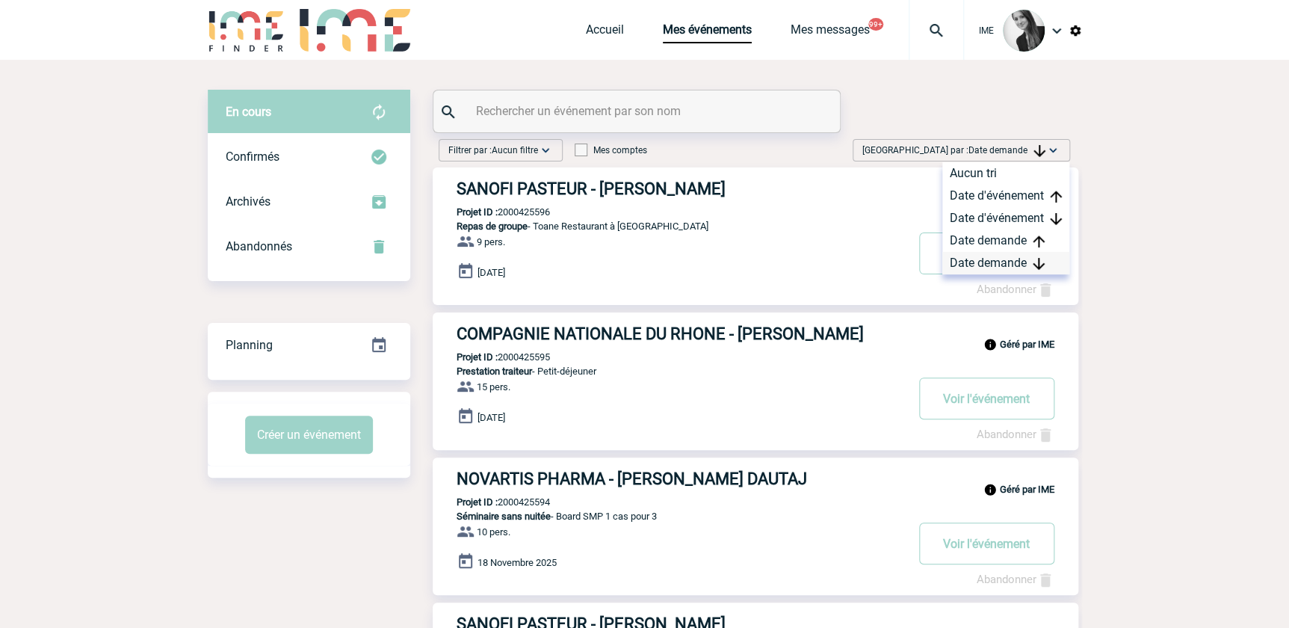
click at [1007, 259] on div "Date demande" at bounding box center [1005, 263] width 127 height 22
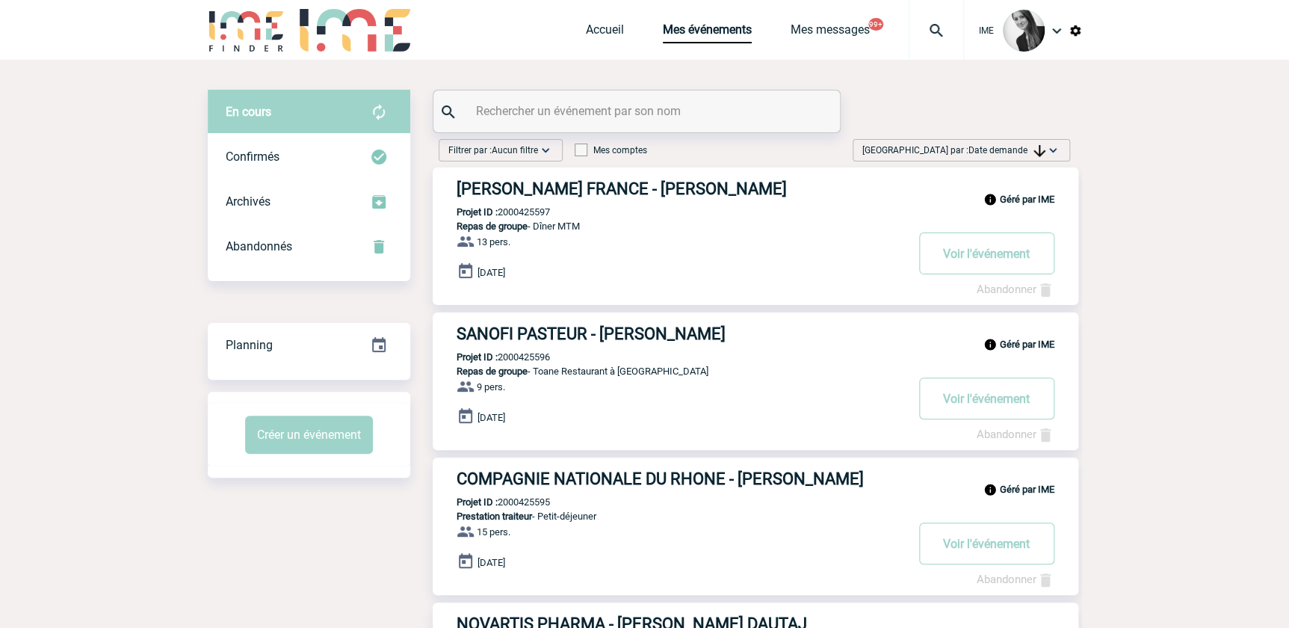
drag, startPoint x: 1151, startPoint y: 269, endPoint x: 1094, endPoint y: 308, distance: 68.8
drag, startPoint x: 1017, startPoint y: 150, endPoint x: 1018, endPoint y: 227, distance: 77.0
click at [1019, 152] on span "Date demande" at bounding box center [1006, 150] width 77 height 10
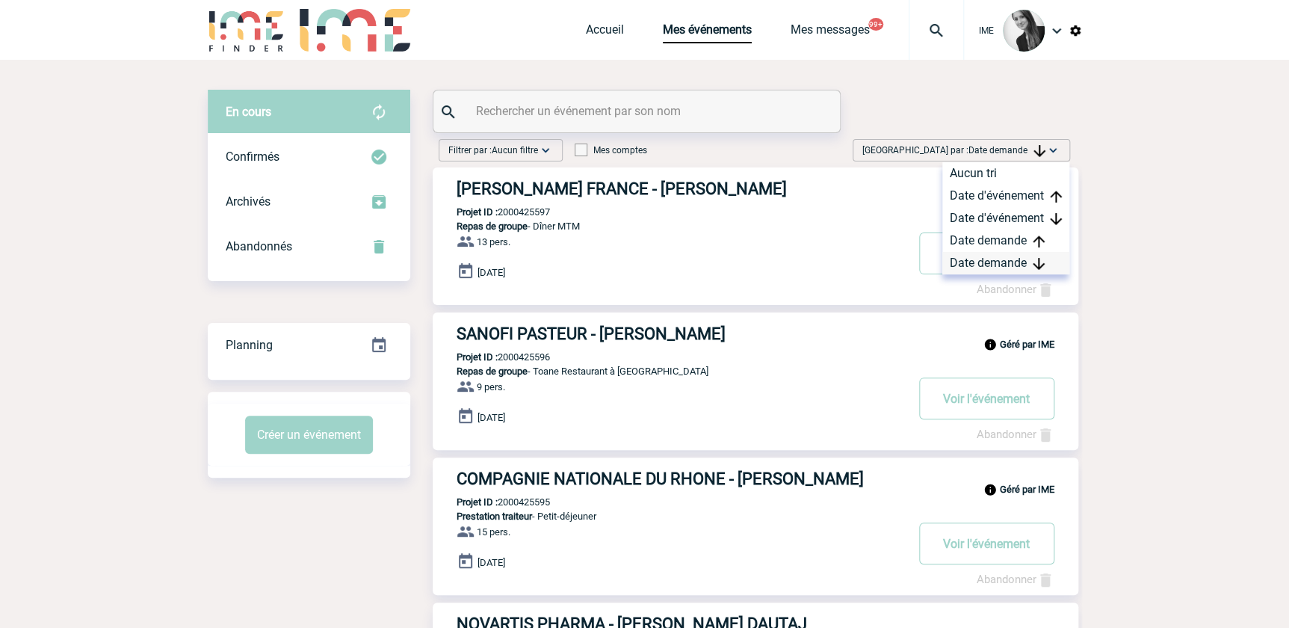
click at [998, 262] on div "Date demande" at bounding box center [1005, 263] width 127 height 22
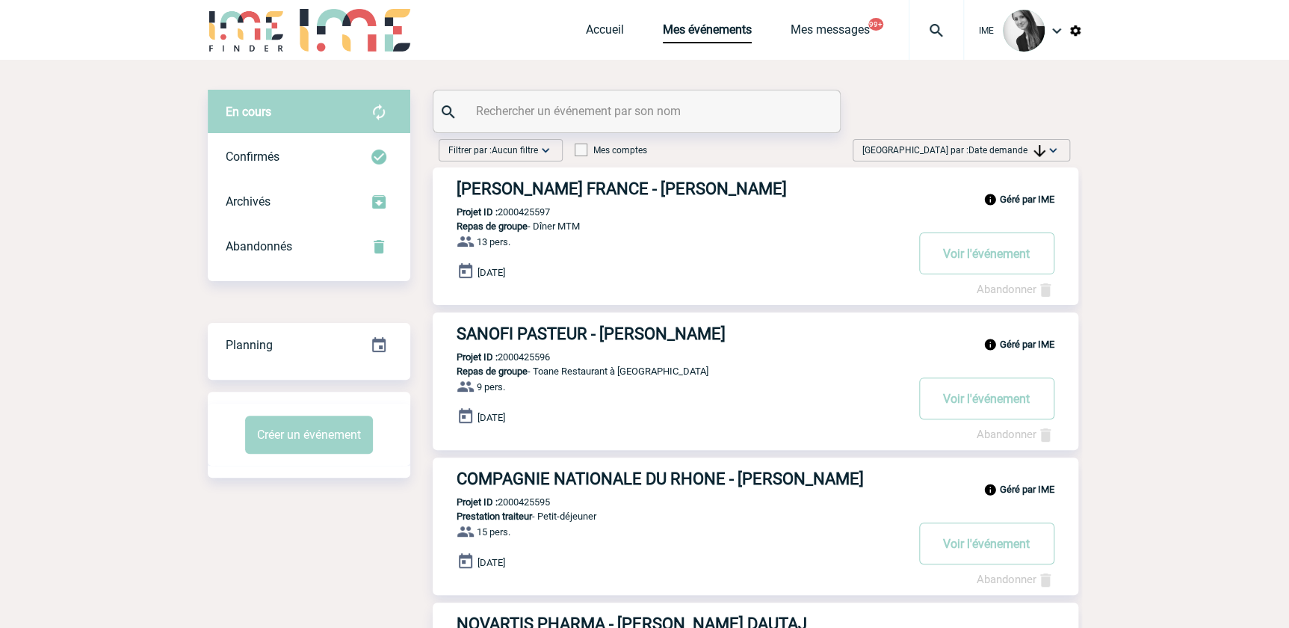
click at [1027, 145] on span "Date demande" at bounding box center [1006, 150] width 77 height 10
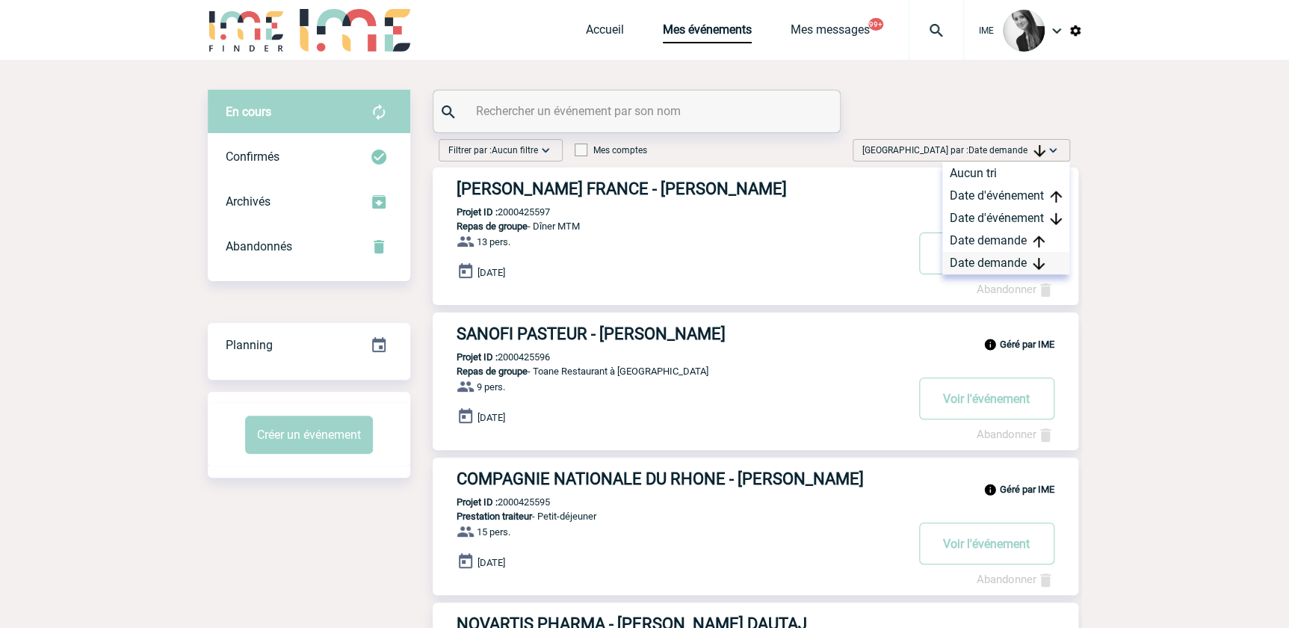
click at [986, 272] on div "Date demande" at bounding box center [1005, 263] width 127 height 22
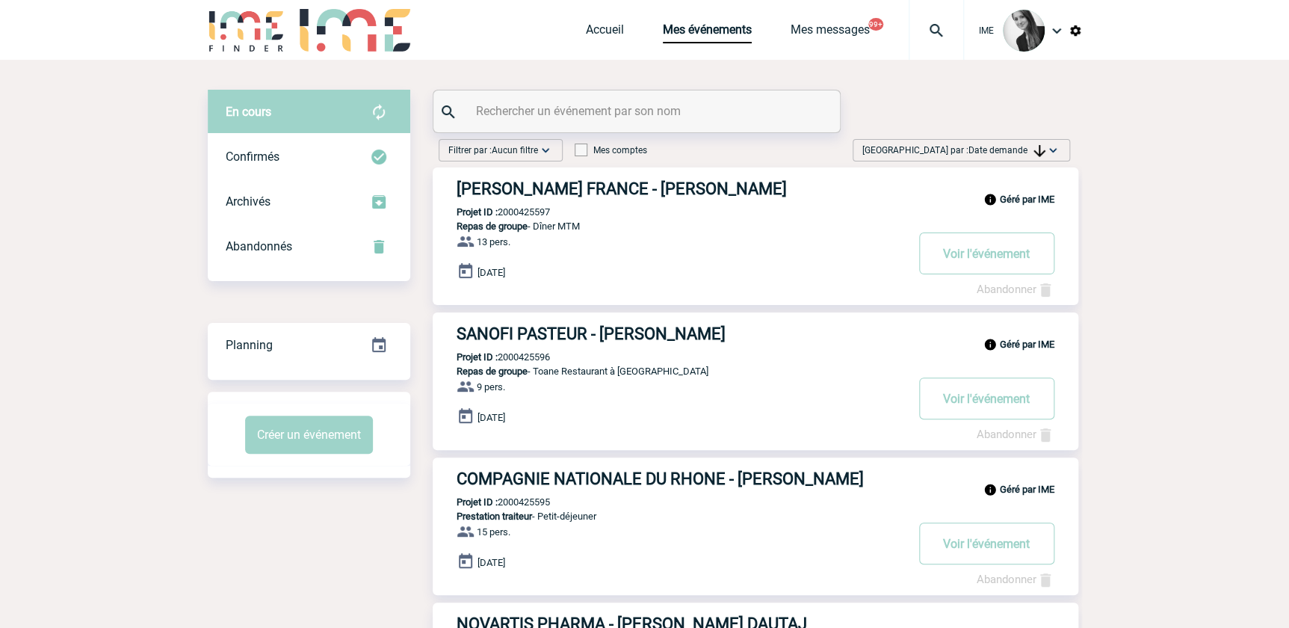
click at [1004, 149] on span "Date demande" at bounding box center [1006, 150] width 77 height 10
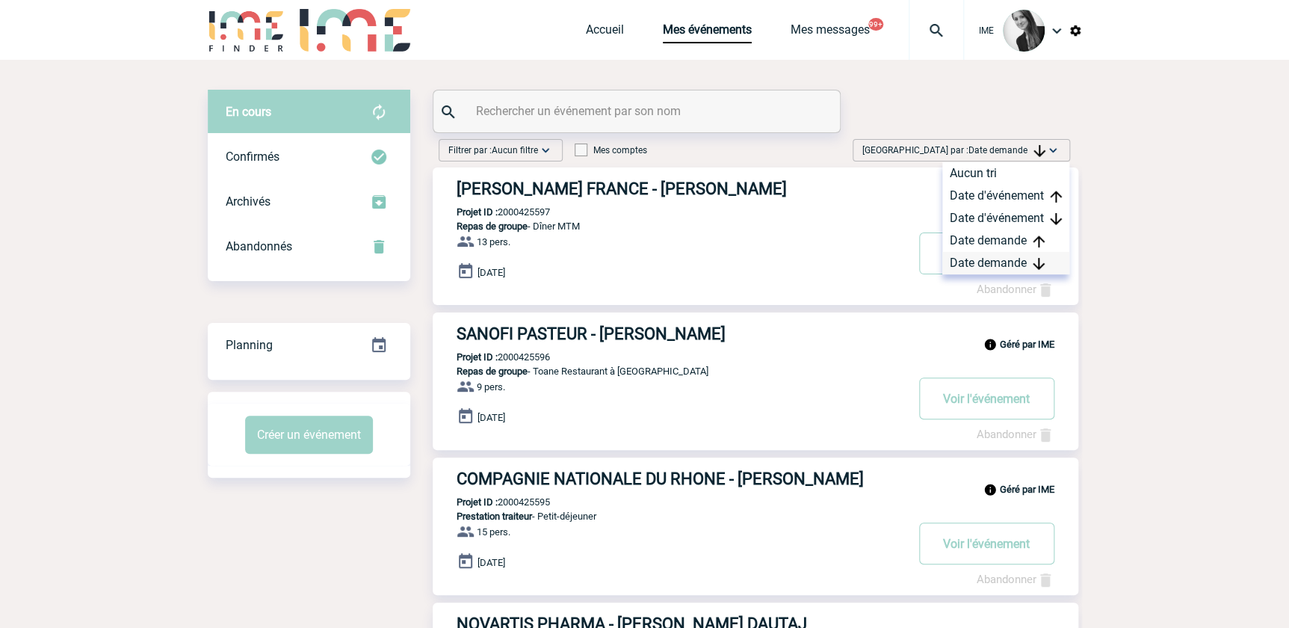
click at [968, 265] on div "Date demande" at bounding box center [1005, 263] width 127 height 22
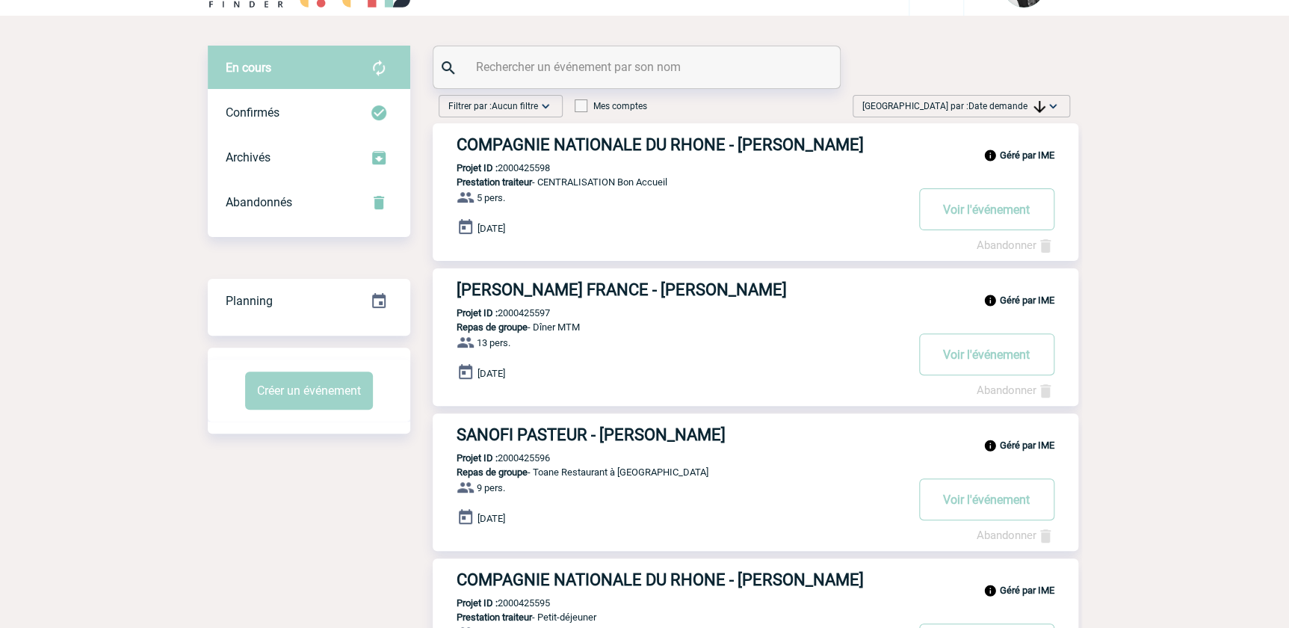
scroll to position [67, 0]
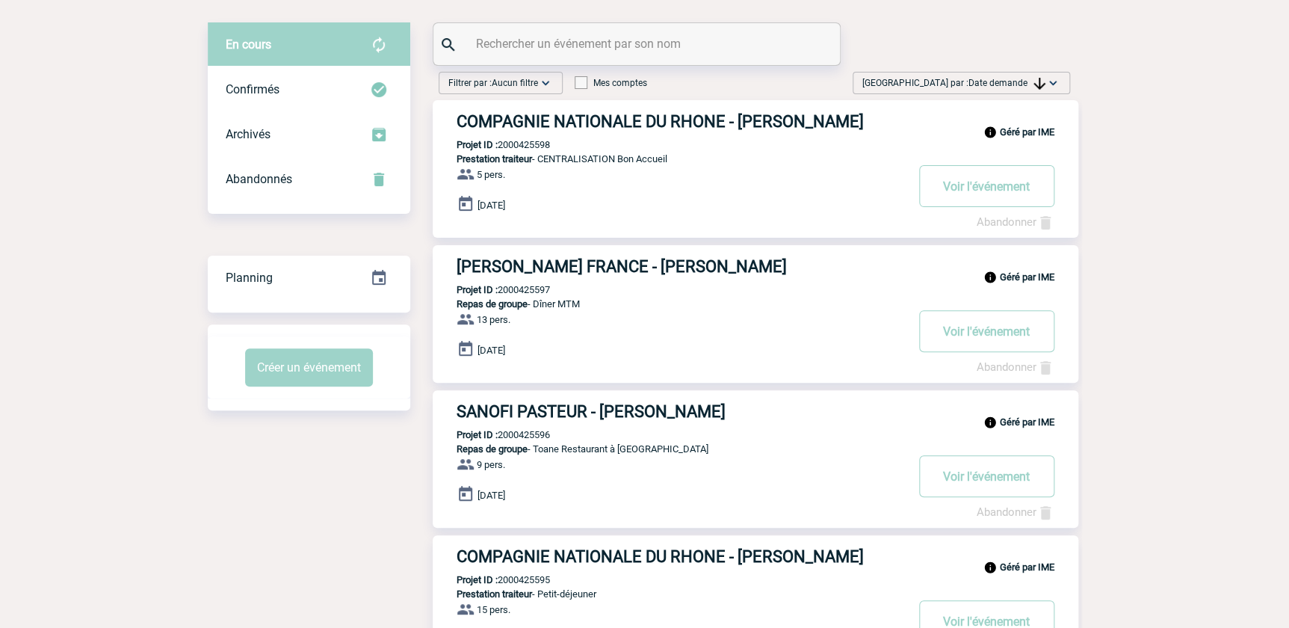
drag, startPoint x: 1006, startPoint y: 80, endPoint x: 1009, endPoint y: 92, distance: 12.3
click at [1009, 92] on div "[GEOGRAPHIC_DATA] par : Date demande Aucun tri Date d'événement Date d'événemen…" at bounding box center [961, 83] width 217 height 22
click at [1000, 196] on div "Date demande" at bounding box center [1005, 196] width 127 height 22
click at [1034, 79] on img at bounding box center [1040, 84] width 12 height 12
drag, startPoint x: 994, startPoint y: 193, endPoint x: 1084, endPoint y: 213, distance: 91.9
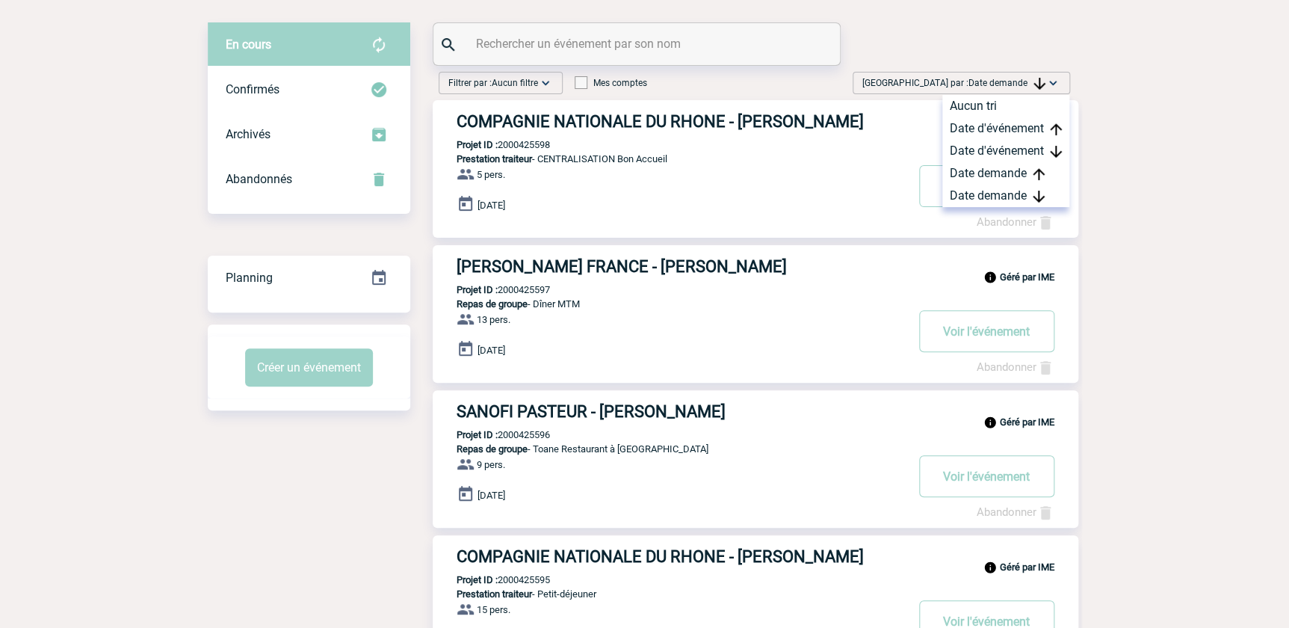
click at [994, 197] on div "Date demande" at bounding box center [1005, 196] width 127 height 22
drag, startPoint x: 280, startPoint y: 501, endPoint x: 306, endPoint y: 513, distance: 28.5
click at [1001, 84] on span "Date demande" at bounding box center [1006, 83] width 77 height 10
drag, startPoint x: 1001, startPoint y: 84, endPoint x: 995, endPoint y: 194, distance: 110.0
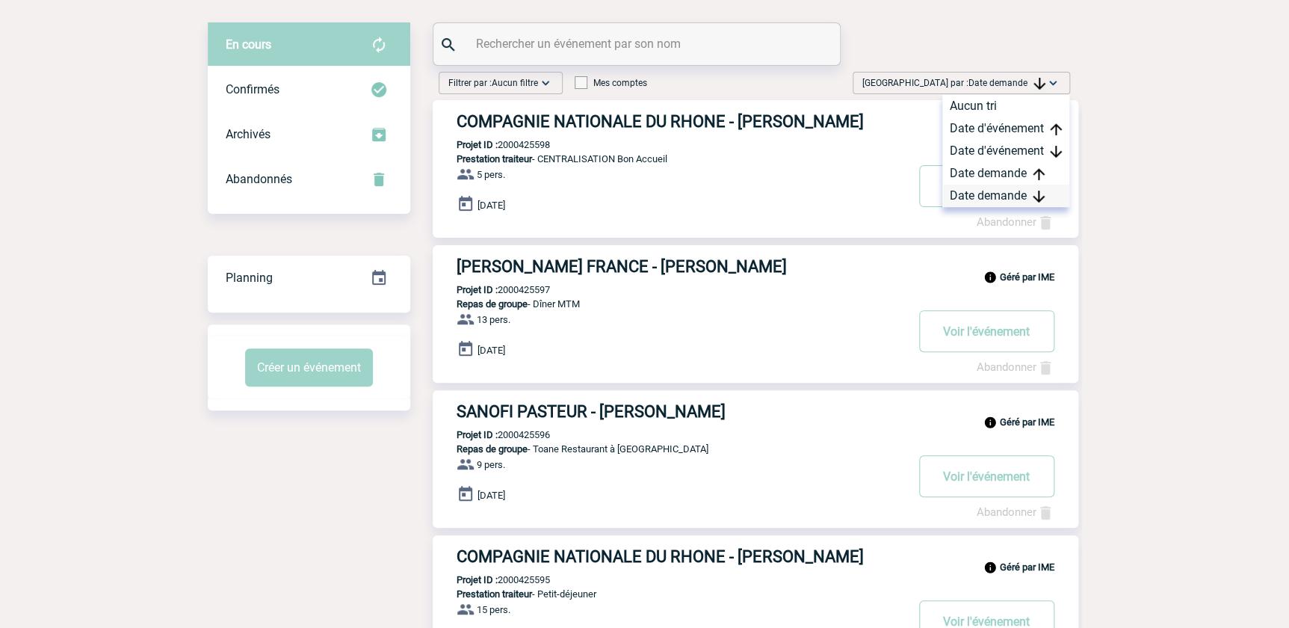
click at [995, 194] on div "Date demande" at bounding box center [1005, 196] width 127 height 22
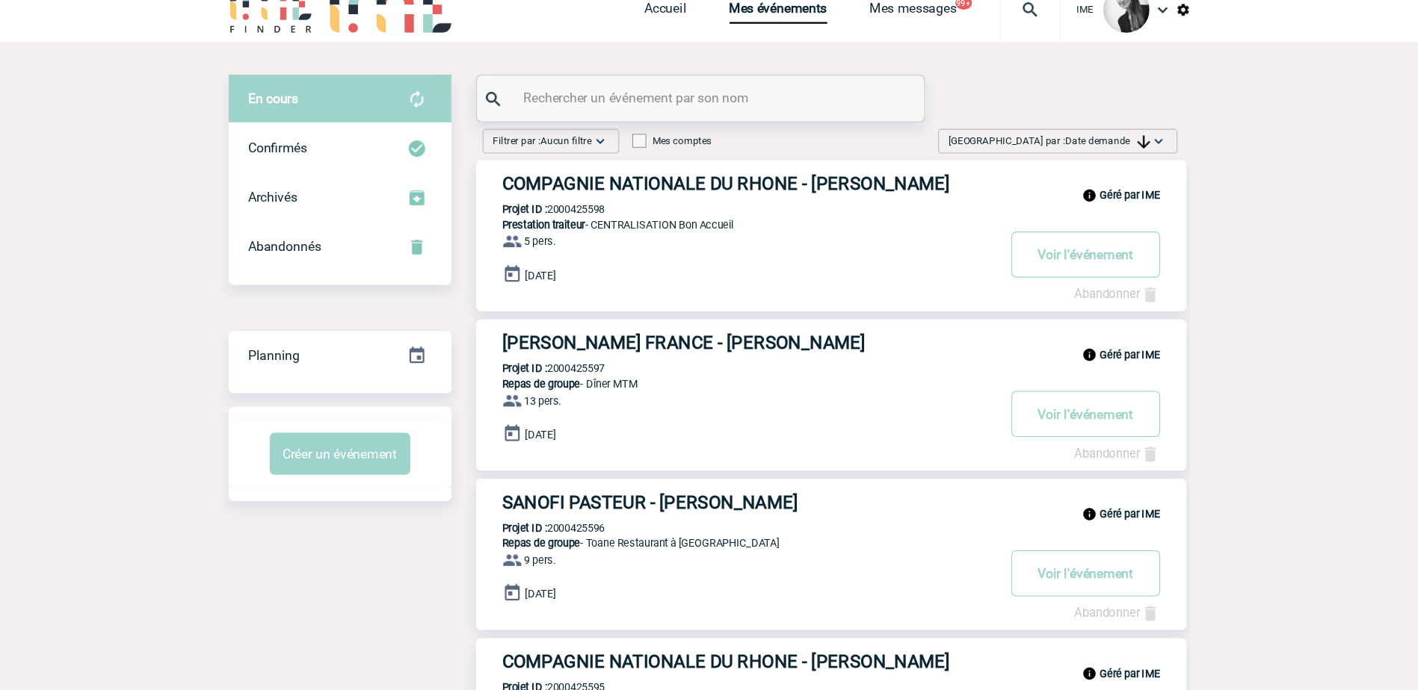
scroll to position [0, 0]
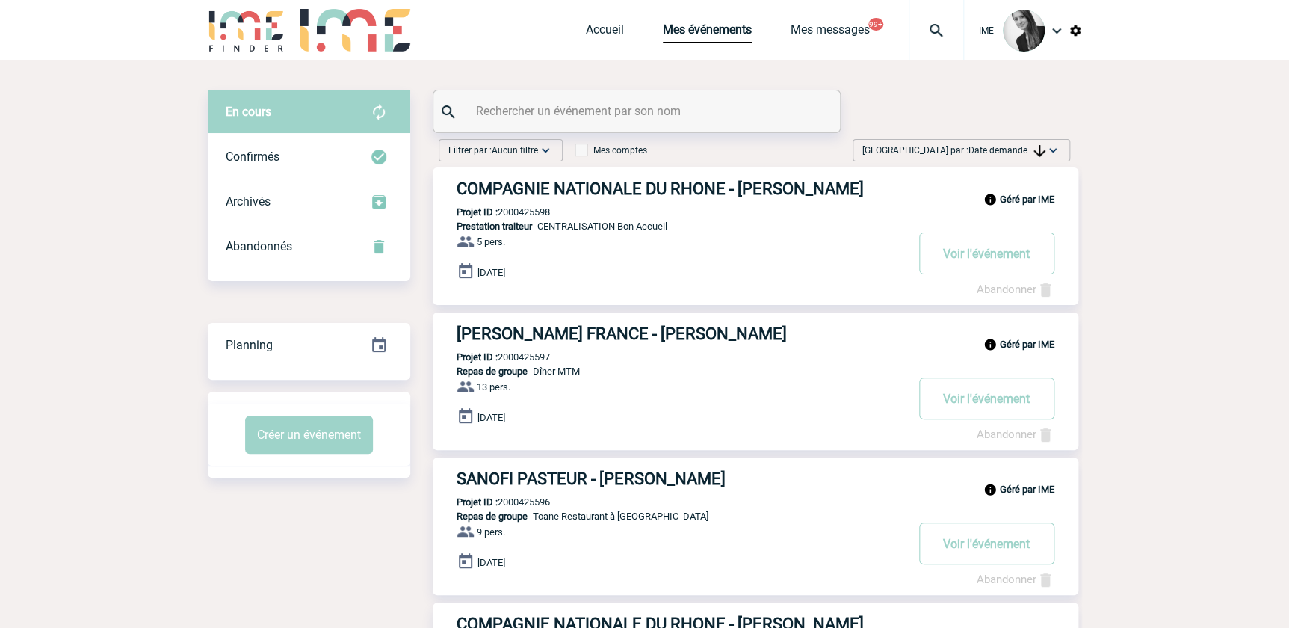
drag, startPoint x: 1173, startPoint y: 178, endPoint x: 1164, endPoint y: 179, distance: 9.0
drag, startPoint x: 1021, startPoint y: 144, endPoint x: 1022, endPoint y: 170, distance: 25.5
click at [1021, 143] on span "[GEOGRAPHIC_DATA] par : Date demande" at bounding box center [953, 150] width 183 height 15
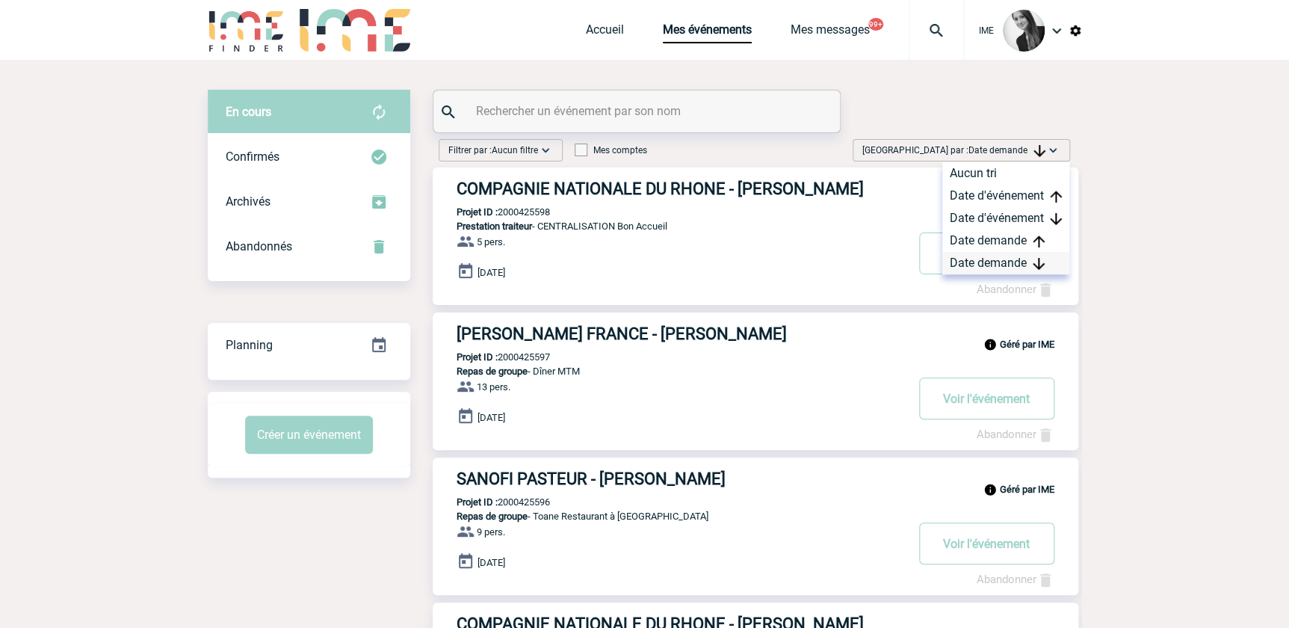
click at [998, 265] on div "Date demande" at bounding box center [1005, 263] width 127 height 22
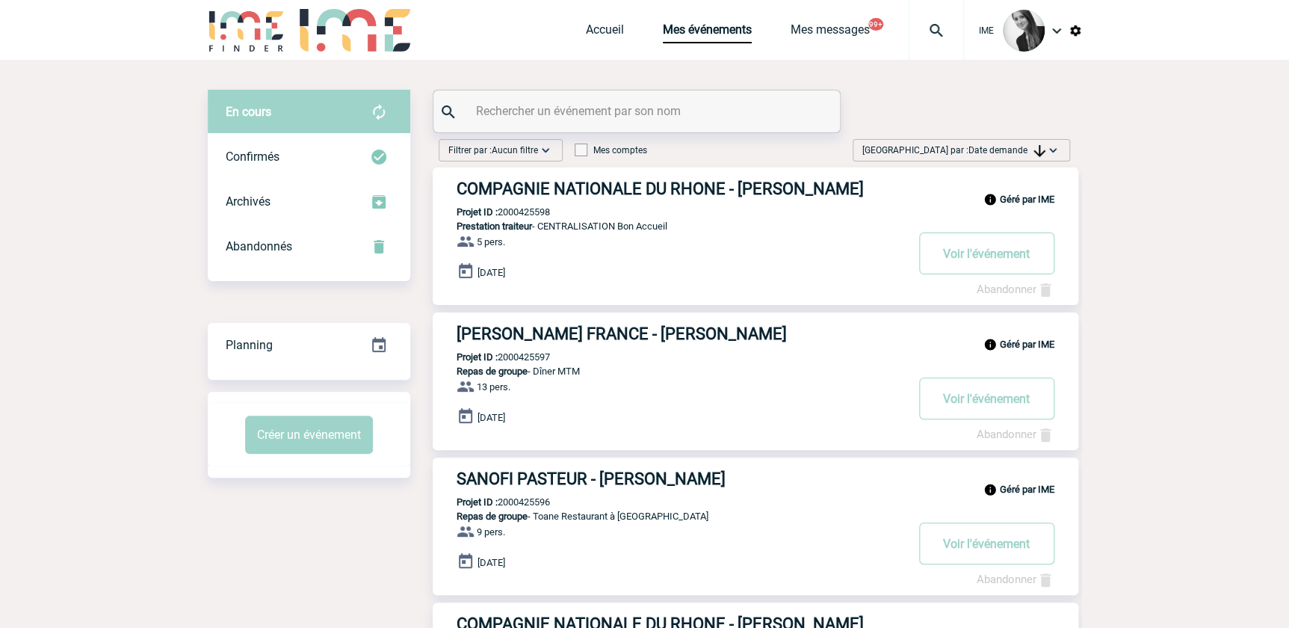
drag, startPoint x: 1024, startPoint y: 145, endPoint x: 1021, endPoint y: 157, distance: 12.3
click at [1024, 145] on span "Date demande" at bounding box center [1006, 150] width 77 height 10
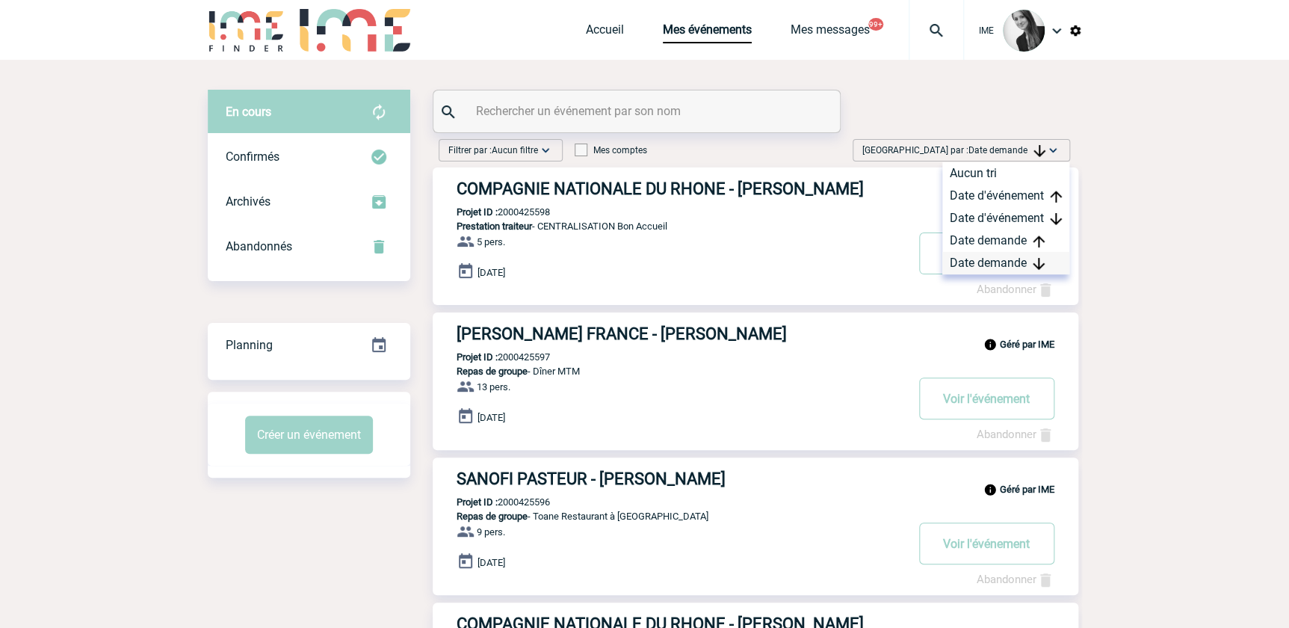
click at [993, 266] on div "Date demande" at bounding box center [1005, 263] width 127 height 22
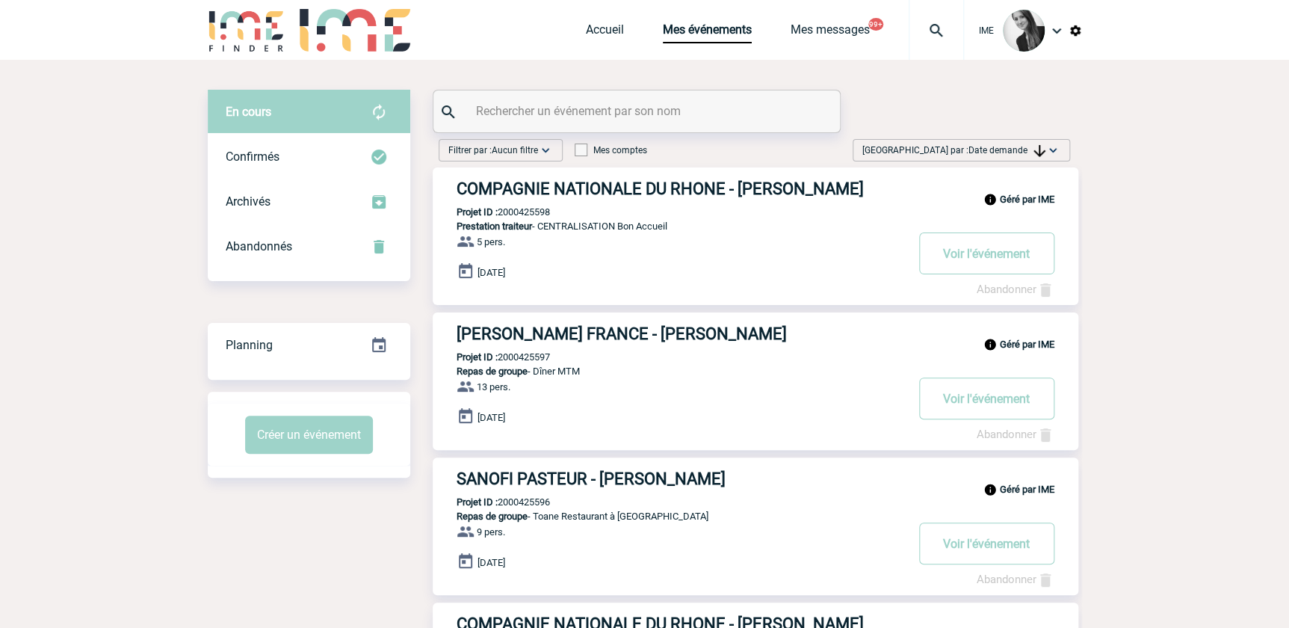
click at [1013, 140] on div "[GEOGRAPHIC_DATA] par : Date demande Aucun tri Date d'événement Date d'événemen…" at bounding box center [961, 150] width 217 height 22
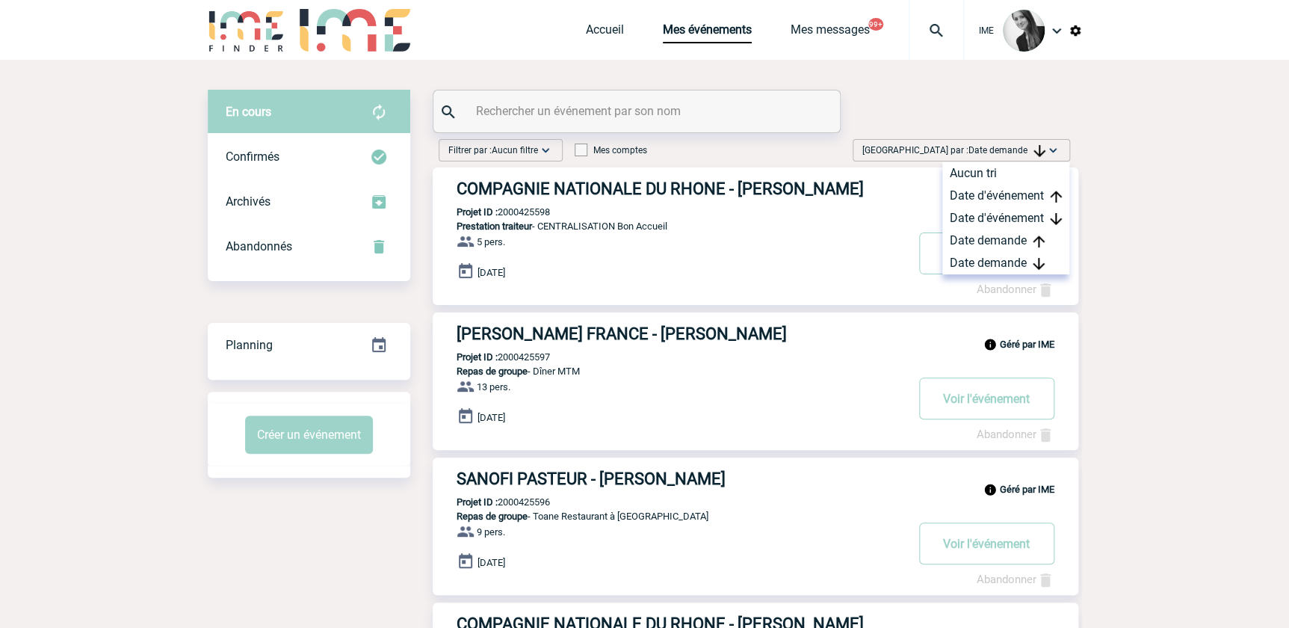
drag, startPoint x: 974, startPoint y: 263, endPoint x: 1046, endPoint y: 288, distance: 75.9
click at [974, 264] on div "Date demande" at bounding box center [1005, 263] width 127 height 22
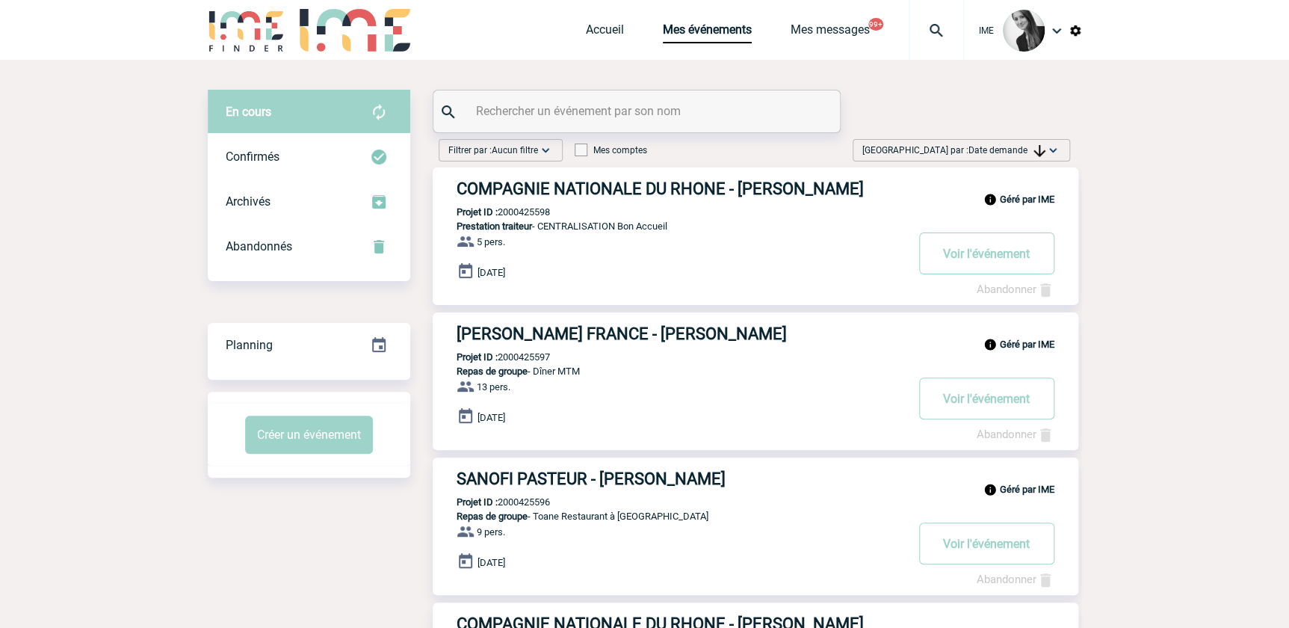
click at [1018, 145] on span "Date demande" at bounding box center [1006, 150] width 77 height 10
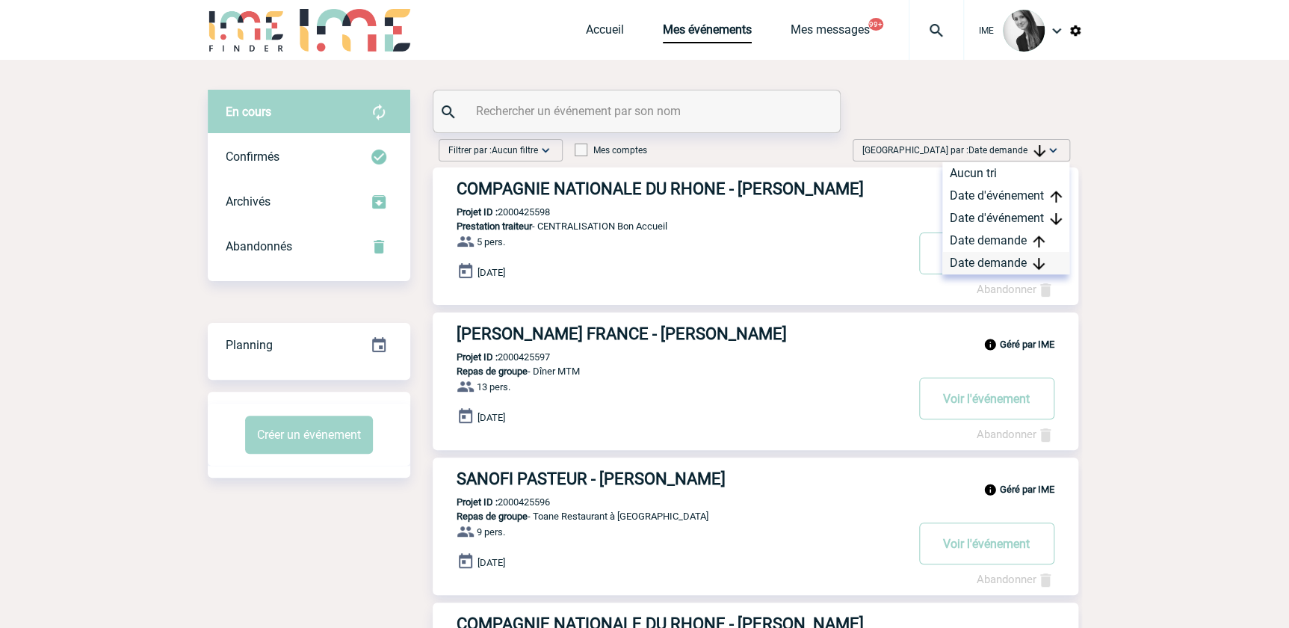
click at [990, 262] on div "Date demande" at bounding box center [1005, 263] width 127 height 22
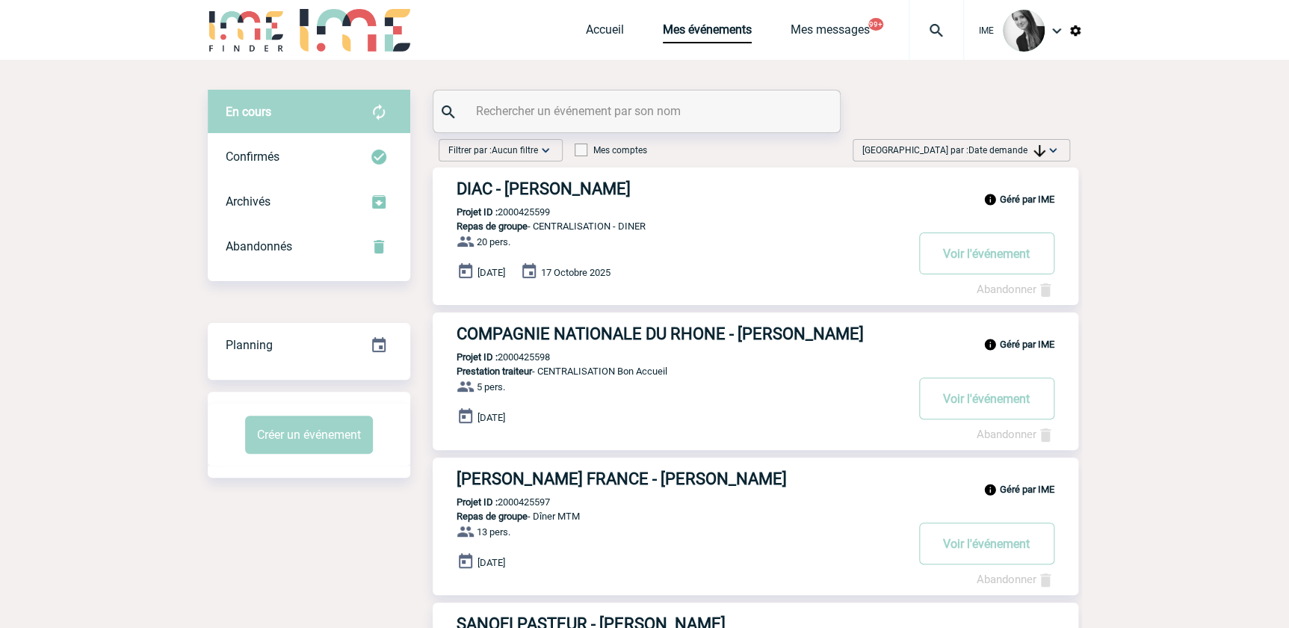
drag, startPoint x: 1026, startPoint y: 146, endPoint x: 1020, endPoint y: 210, distance: 64.5
click at [1025, 146] on span "Date demande" at bounding box center [1006, 150] width 77 height 10
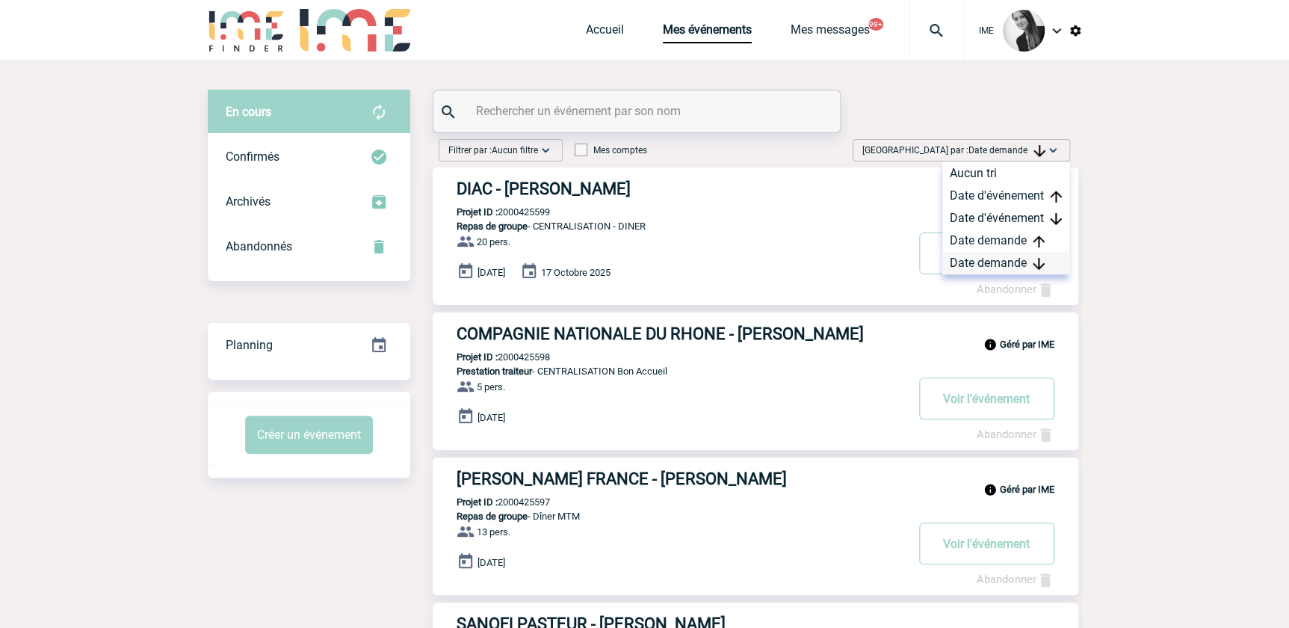
click at [988, 267] on div "Date demande" at bounding box center [1005, 263] width 127 height 22
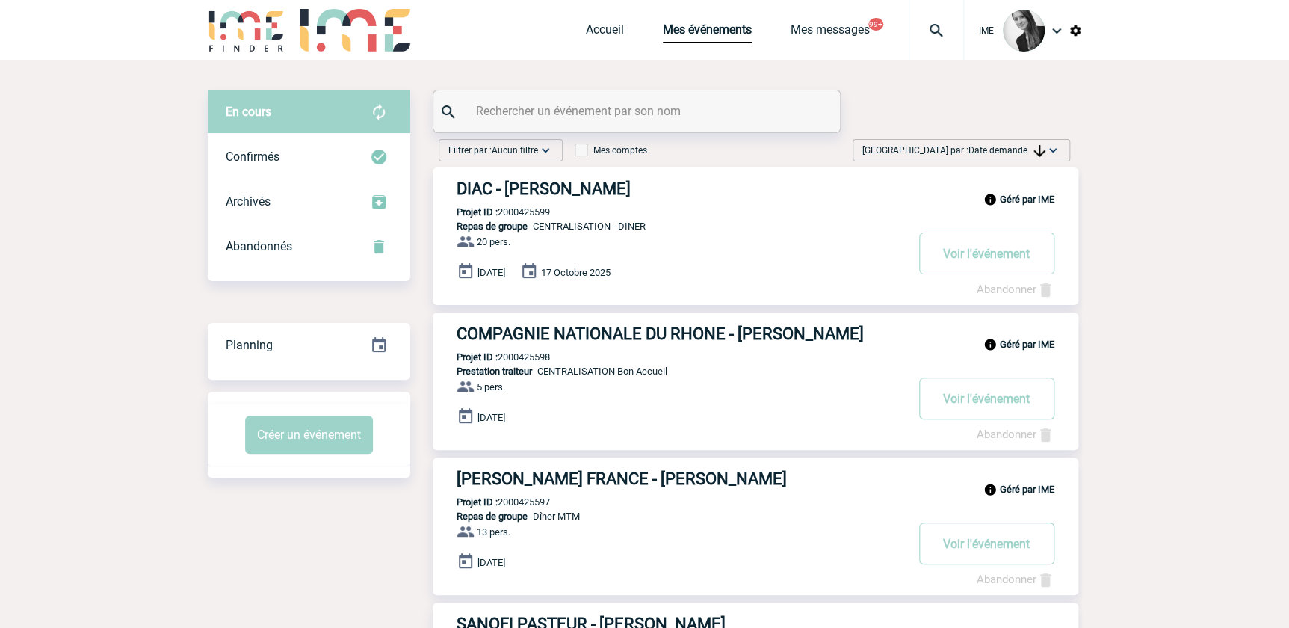
drag, startPoint x: 1048, startPoint y: 140, endPoint x: 1031, endPoint y: 185, distance: 48.0
click at [1051, 142] on div "[GEOGRAPHIC_DATA] par : Date demande Aucun tri Date d'événement Date d'événemen…" at bounding box center [961, 150] width 217 height 22
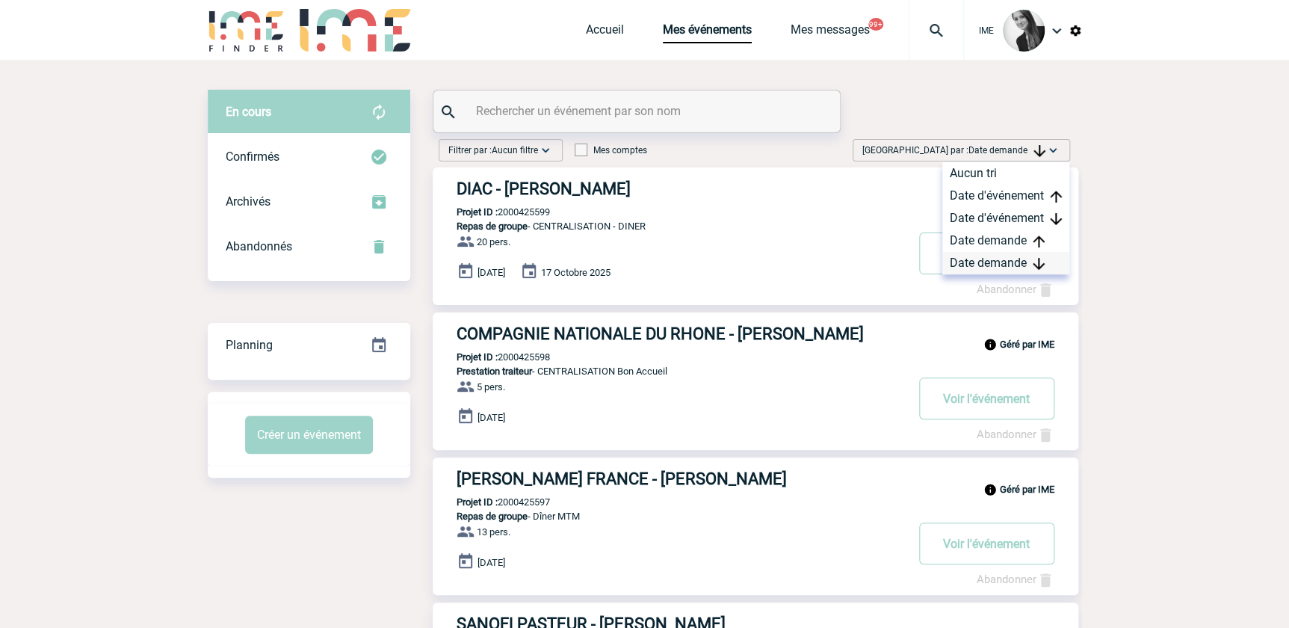
click at [967, 256] on div "Date demande" at bounding box center [1005, 263] width 127 height 22
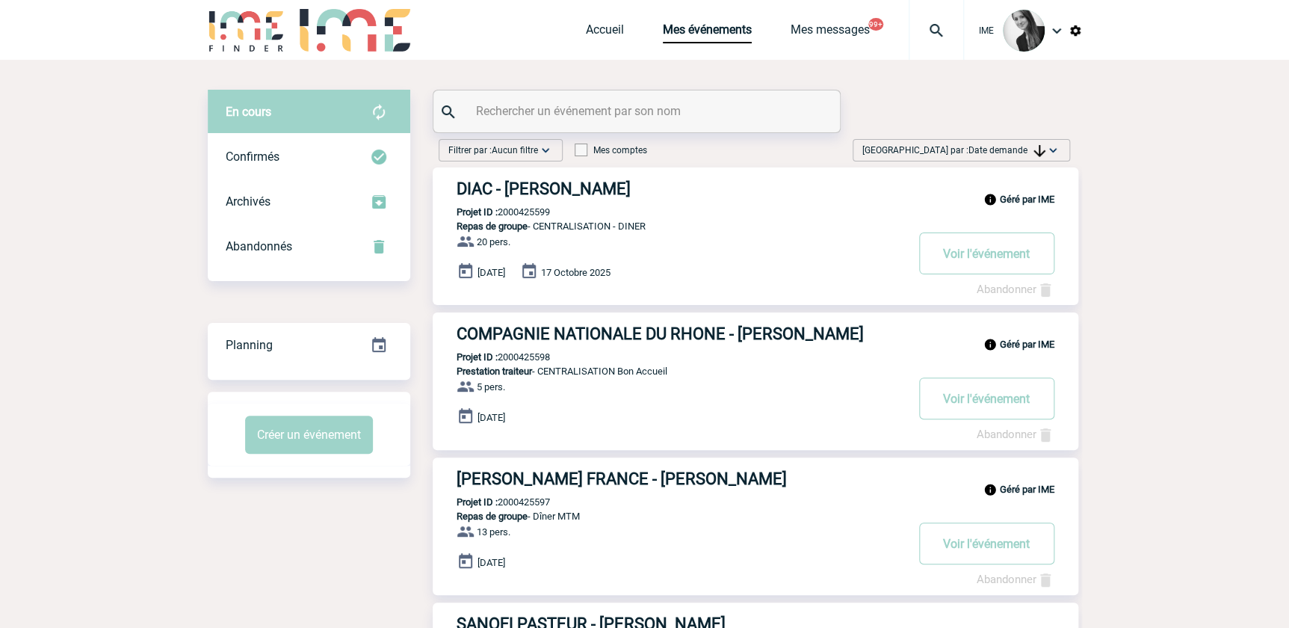
click at [1039, 145] on img at bounding box center [1040, 151] width 12 height 12
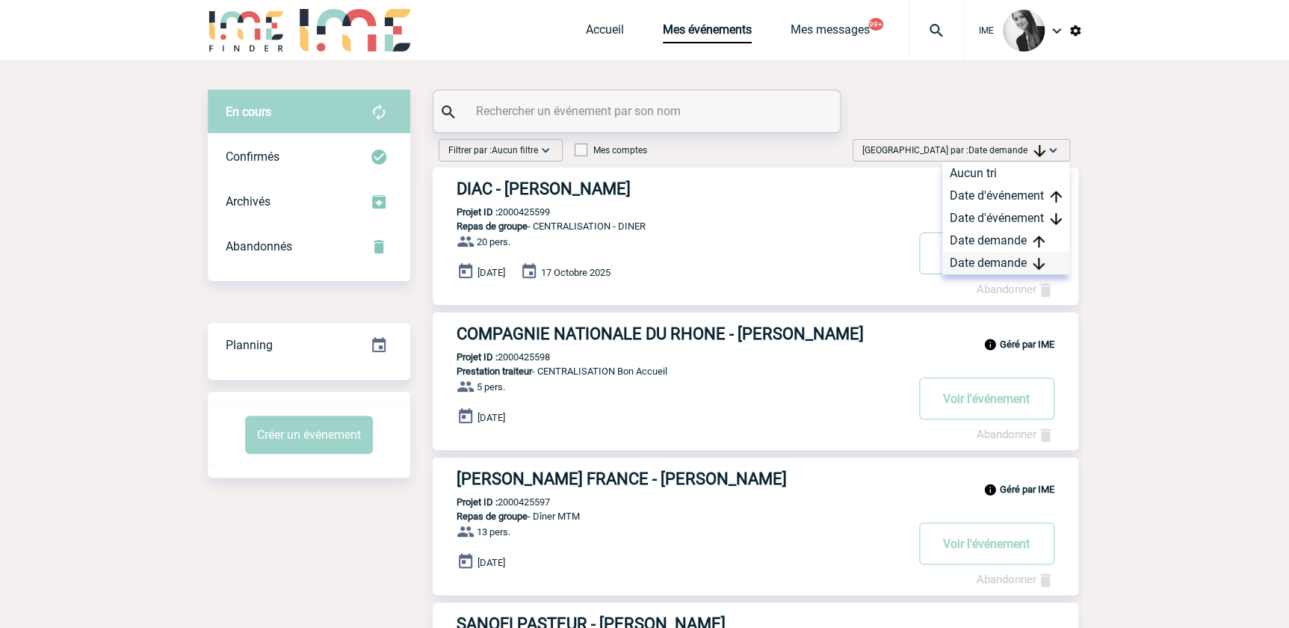
click at [990, 254] on div "Date demande" at bounding box center [1005, 263] width 127 height 22
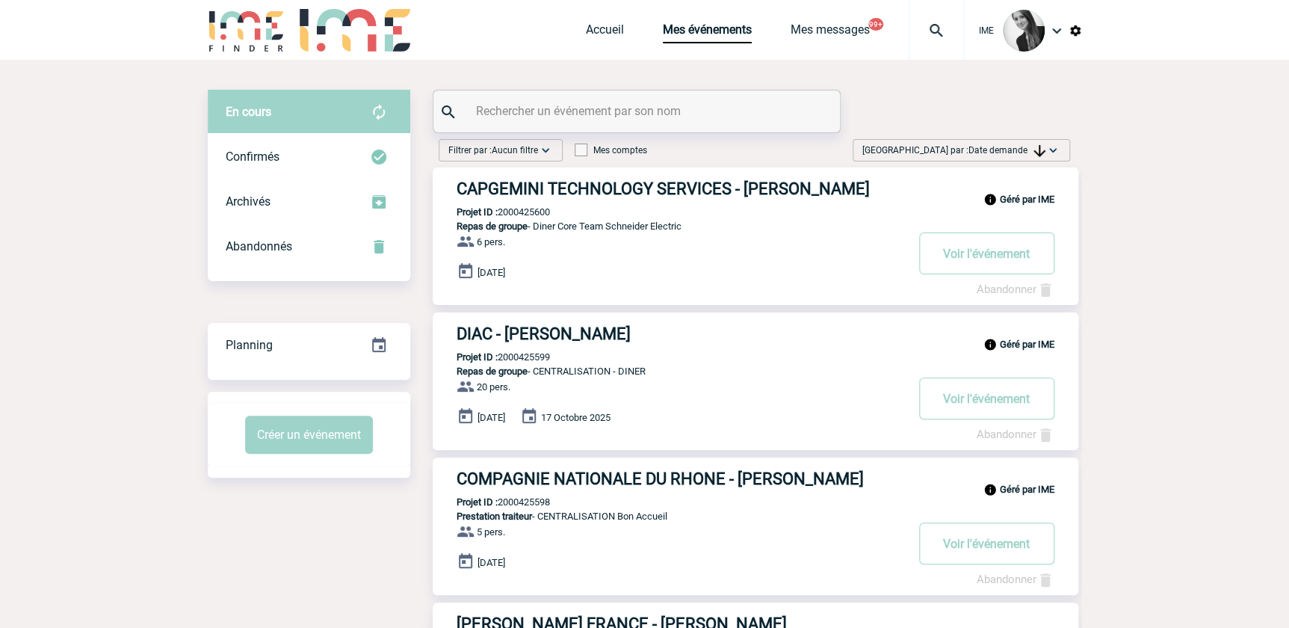
click at [1064, 147] on div "[GEOGRAPHIC_DATA] par : Date demande Aucun tri Date d'événement Date d'événemen…" at bounding box center [961, 150] width 217 height 22
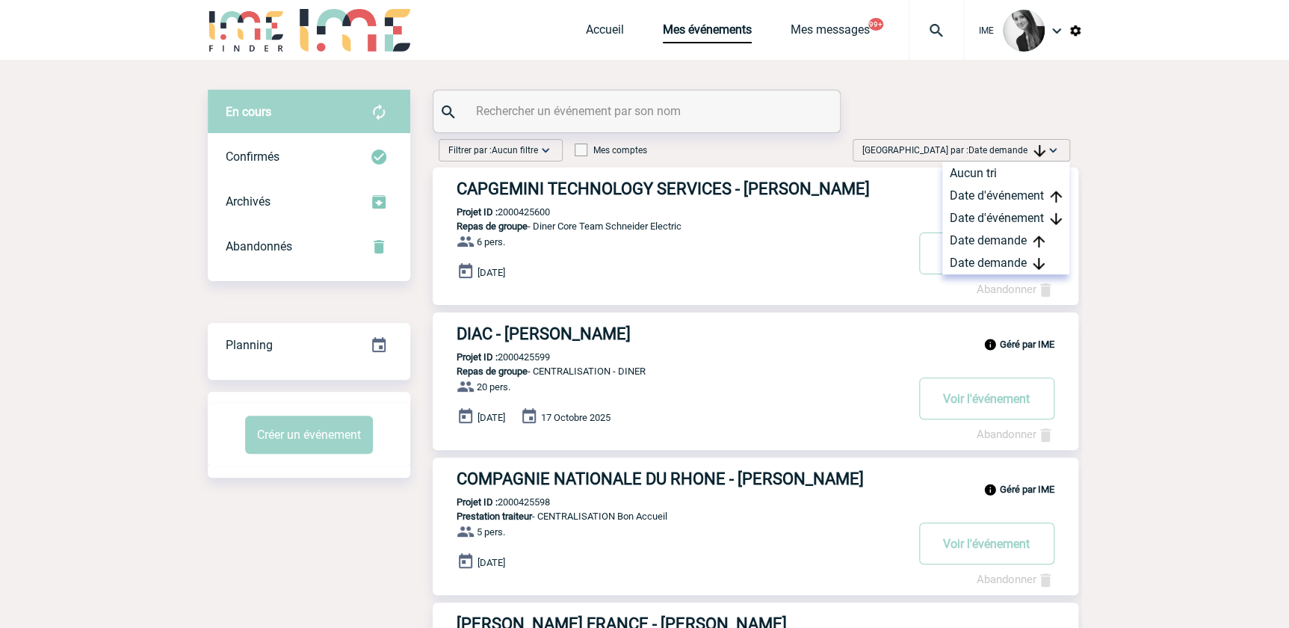
drag, startPoint x: 990, startPoint y: 265, endPoint x: 971, endPoint y: 279, distance: 23.0
click at [989, 265] on div "Date demande" at bounding box center [1005, 263] width 127 height 22
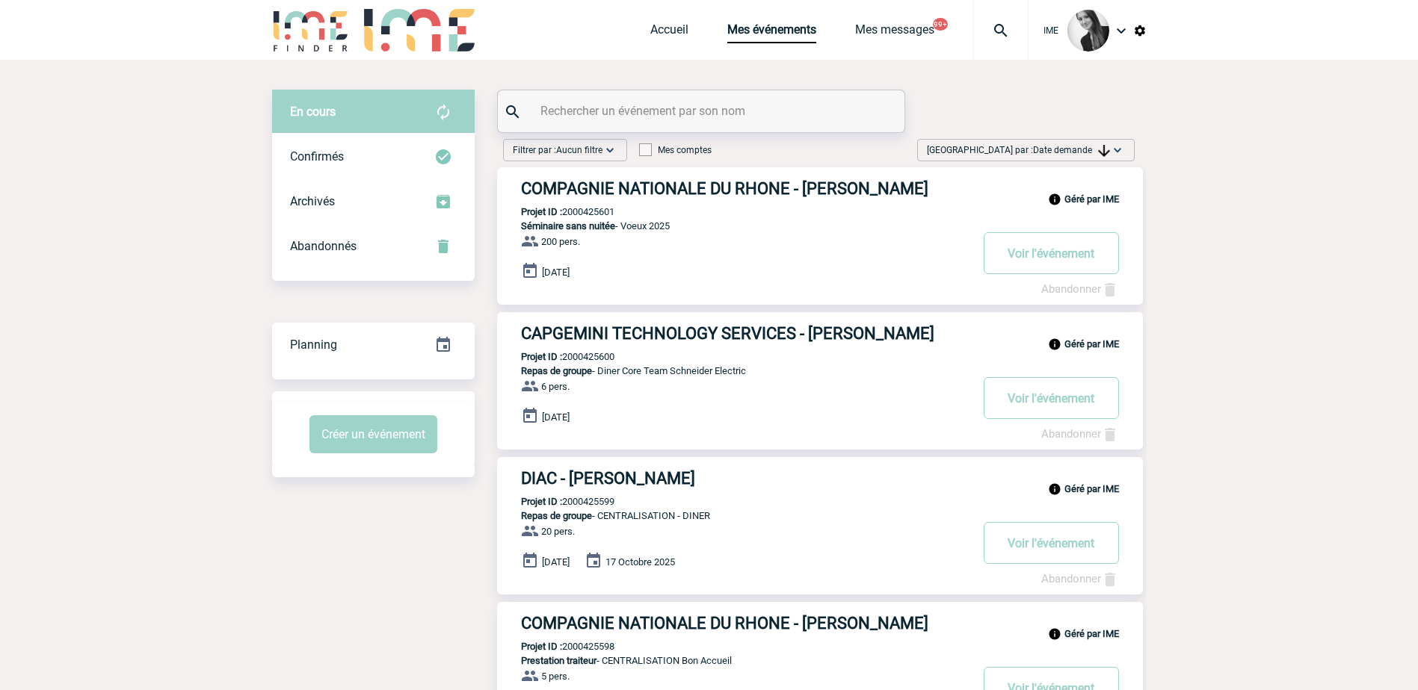
drag, startPoint x: 1083, startPoint y: 146, endPoint x: 1105, endPoint y: 224, distance: 81.6
click at [1084, 149] on span "Date demande" at bounding box center [1071, 150] width 77 height 10
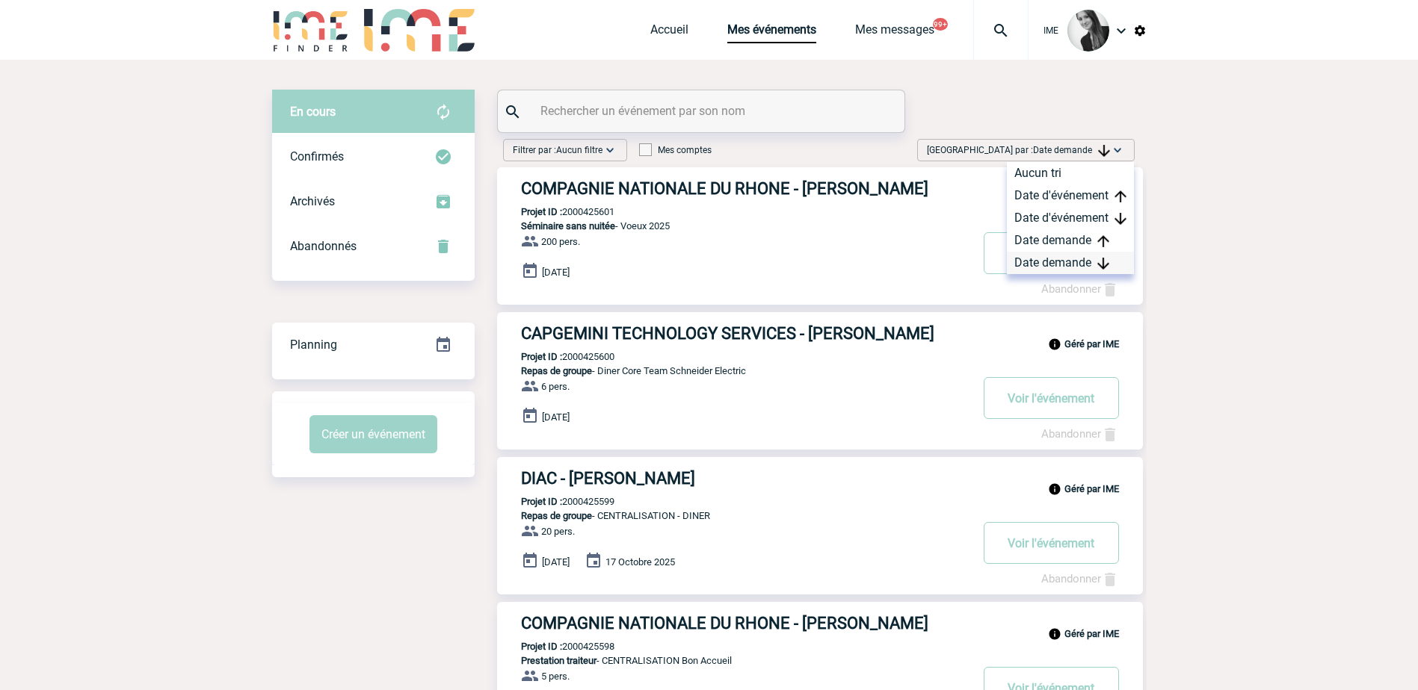
click at [1070, 260] on div "Date demande" at bounding box center [1070, 263] width 127 height 22
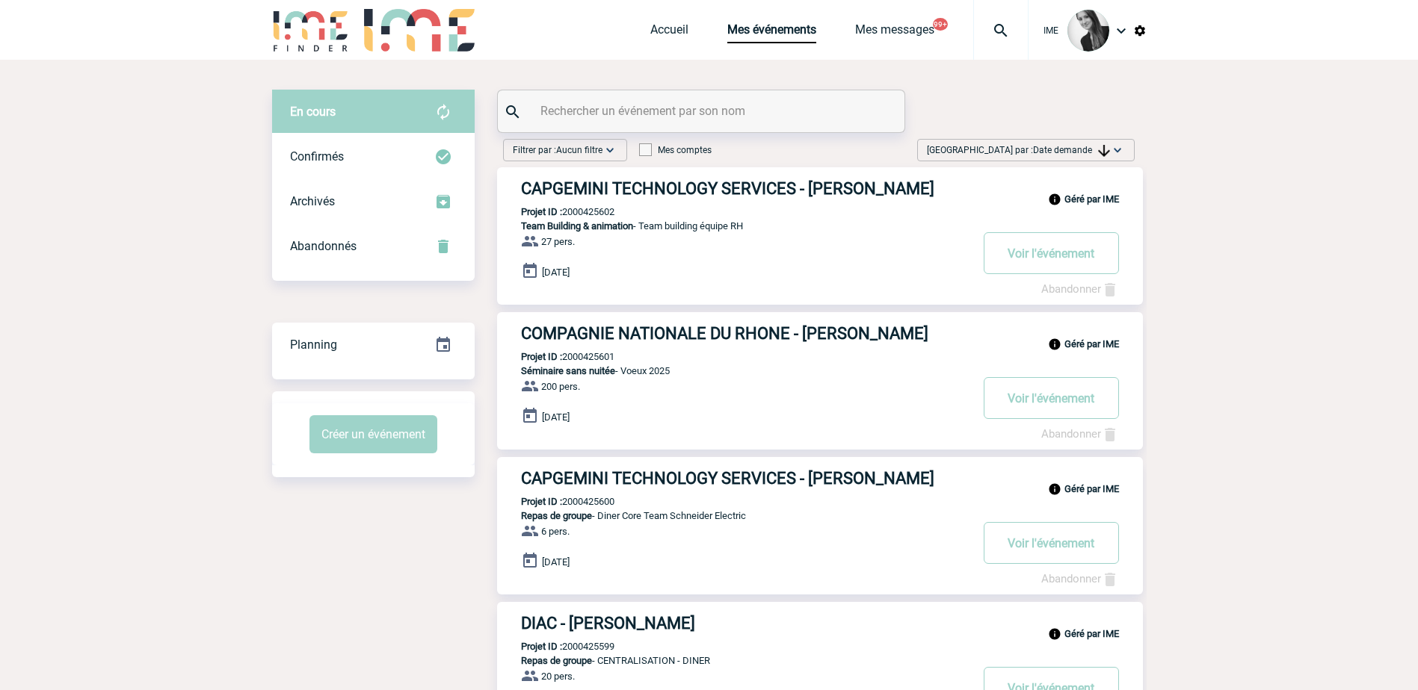
drag, startPoint x: 1101, startPoint y: 143, endPoint x: 1099, endPoint y: 166, distance: 22.5
click at [1101, 143] on span "[GEOGRAPHIC_DATA] par : Date demande" at bounding box center [1018, 150] width 183 height 15
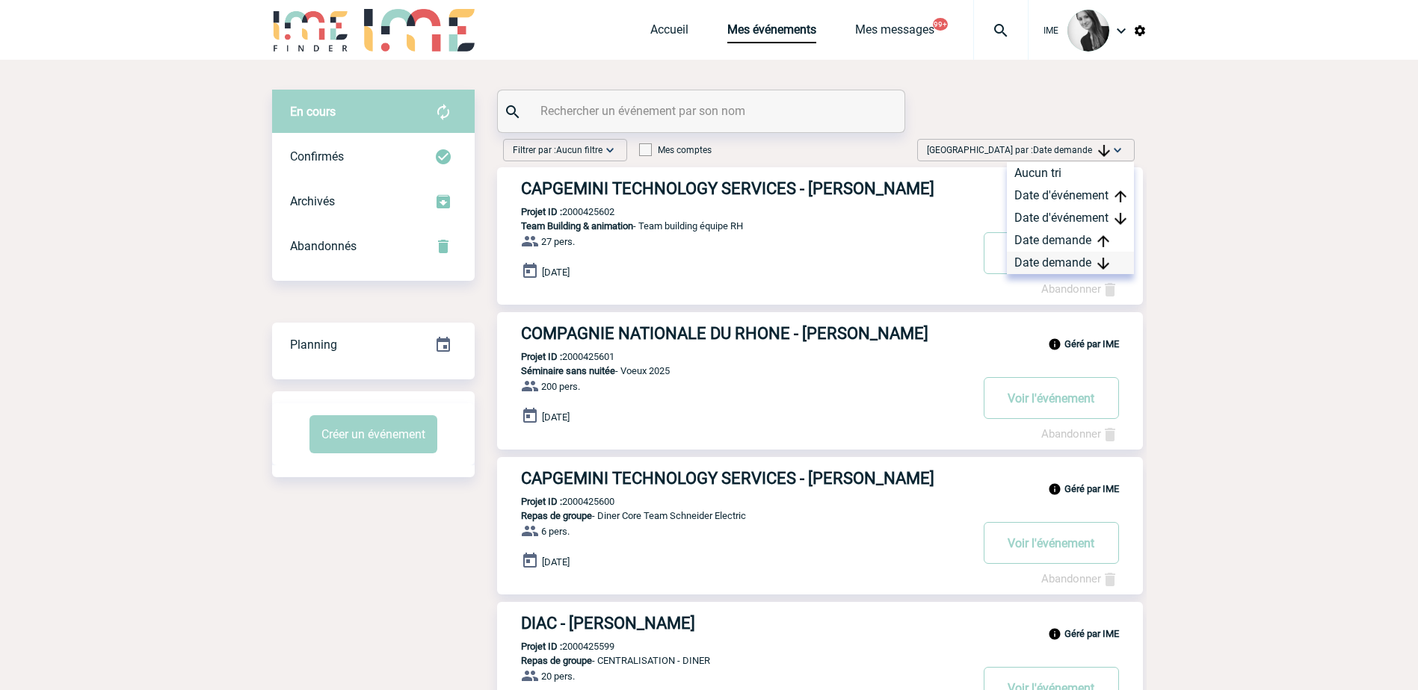
click at [1041, 258] on div "Date demande" at bounding box center [1070, 263] width 127 height 22
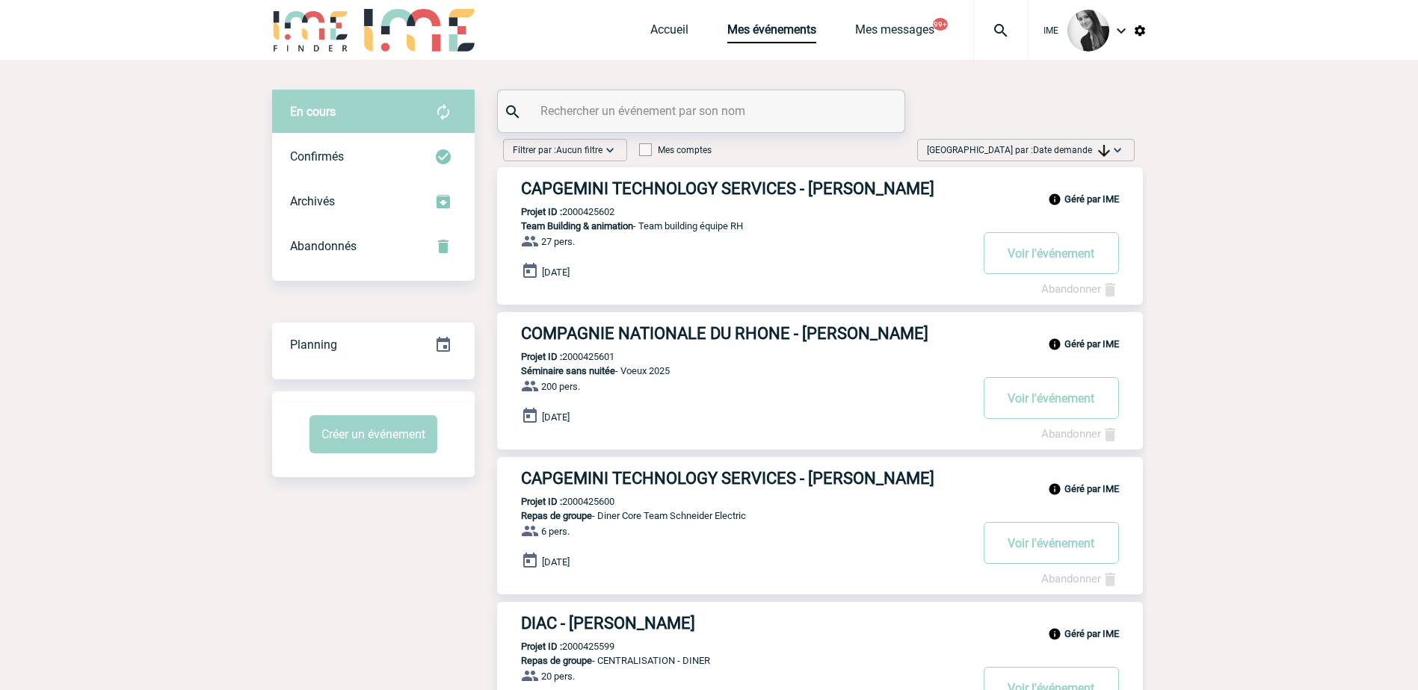
drag, startPoint x: 1069, startPoint y: 163, endPoint x: 1081, endPoint y: 168, distance: 12.4
drag, startPoint x: 1081, startPoint y: 168, endPoint x: 1047, endPoint y: 148, distance: 39.2
click at [1046, 146] on span "Date demande" at bounding box center [1071, 150] width 77 height 10
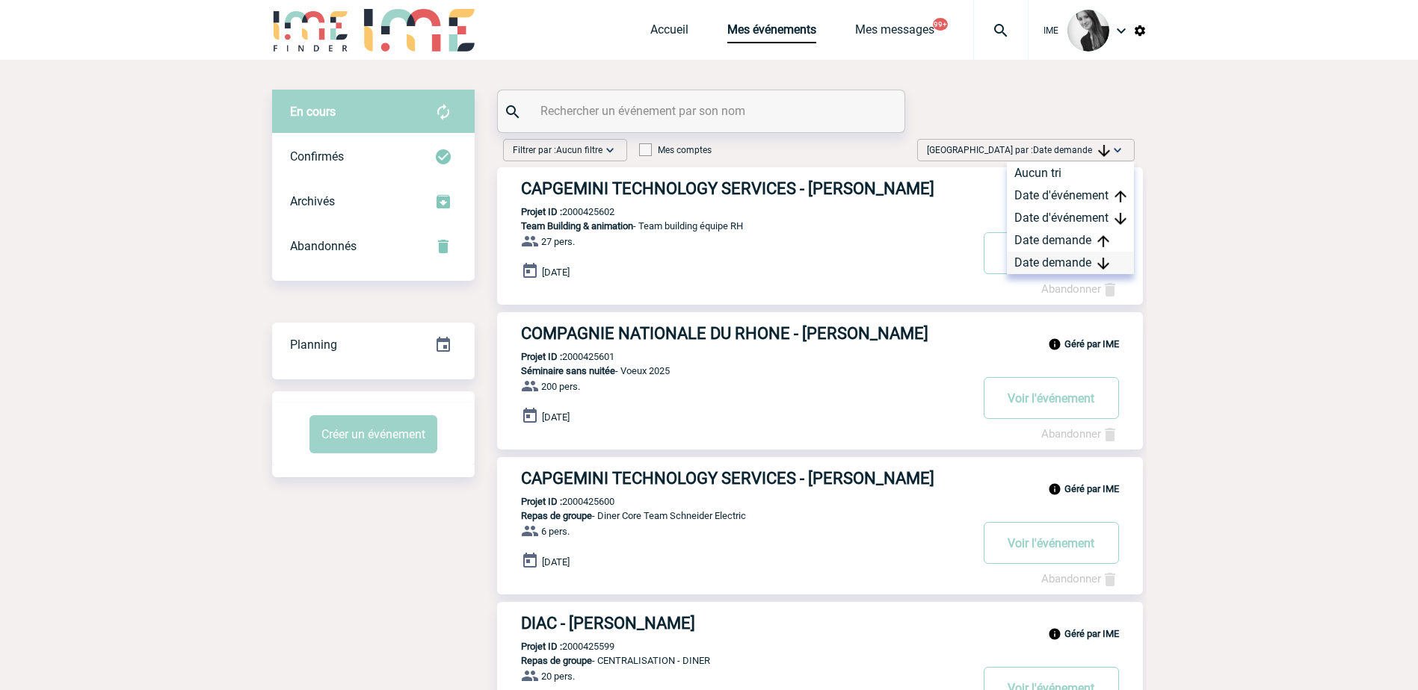
click at [1047, 256] on div "Date demande" at bounding box center [1070, 263] width 127 height 22
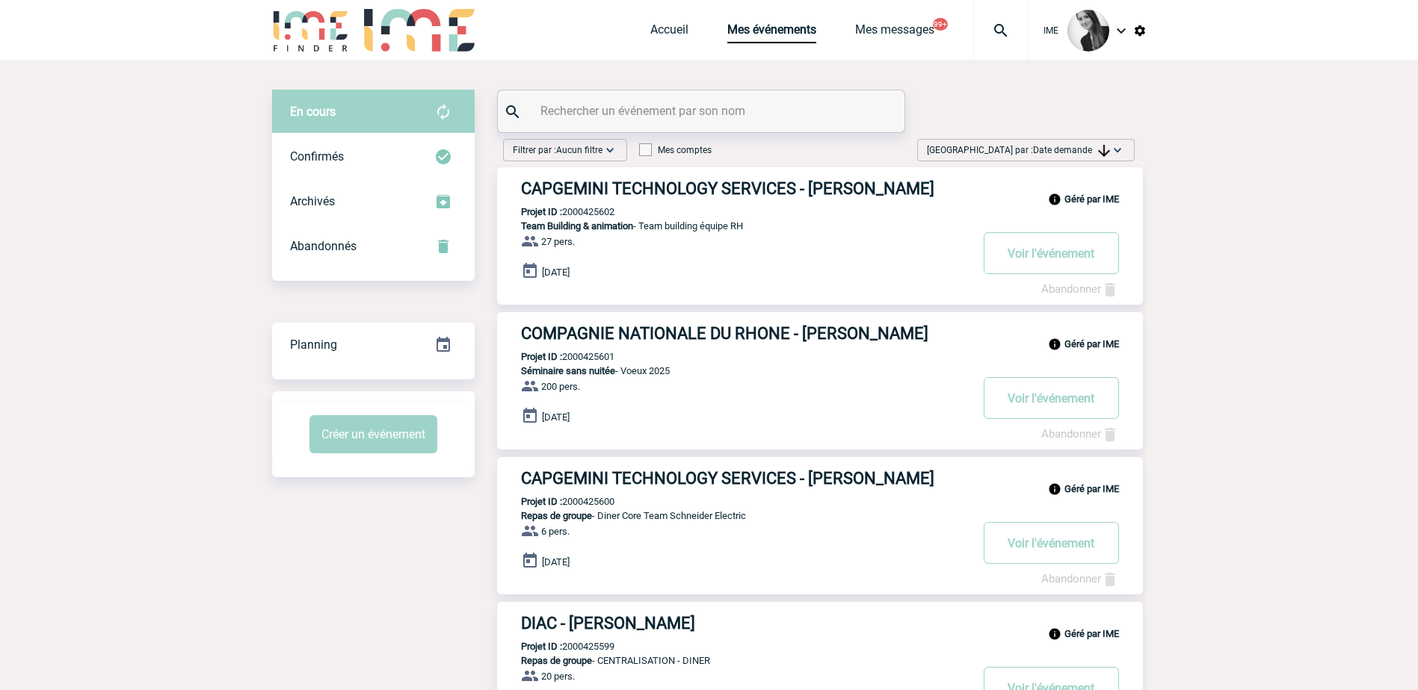
click at [1115, 151] on img at bounding box center [1117, 150] width 15 height 15
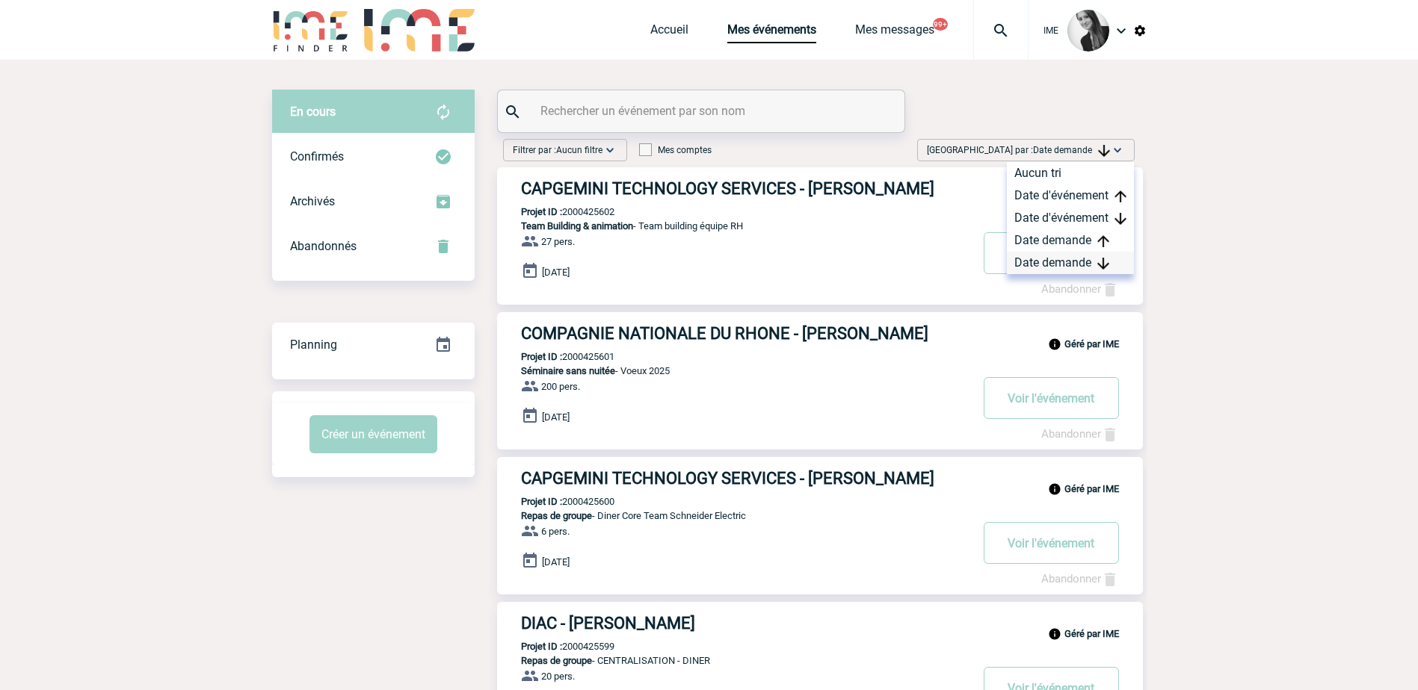
click at [1031, 257] on div "Date demande" at bounding box center [1070, 263] width 127 height 22
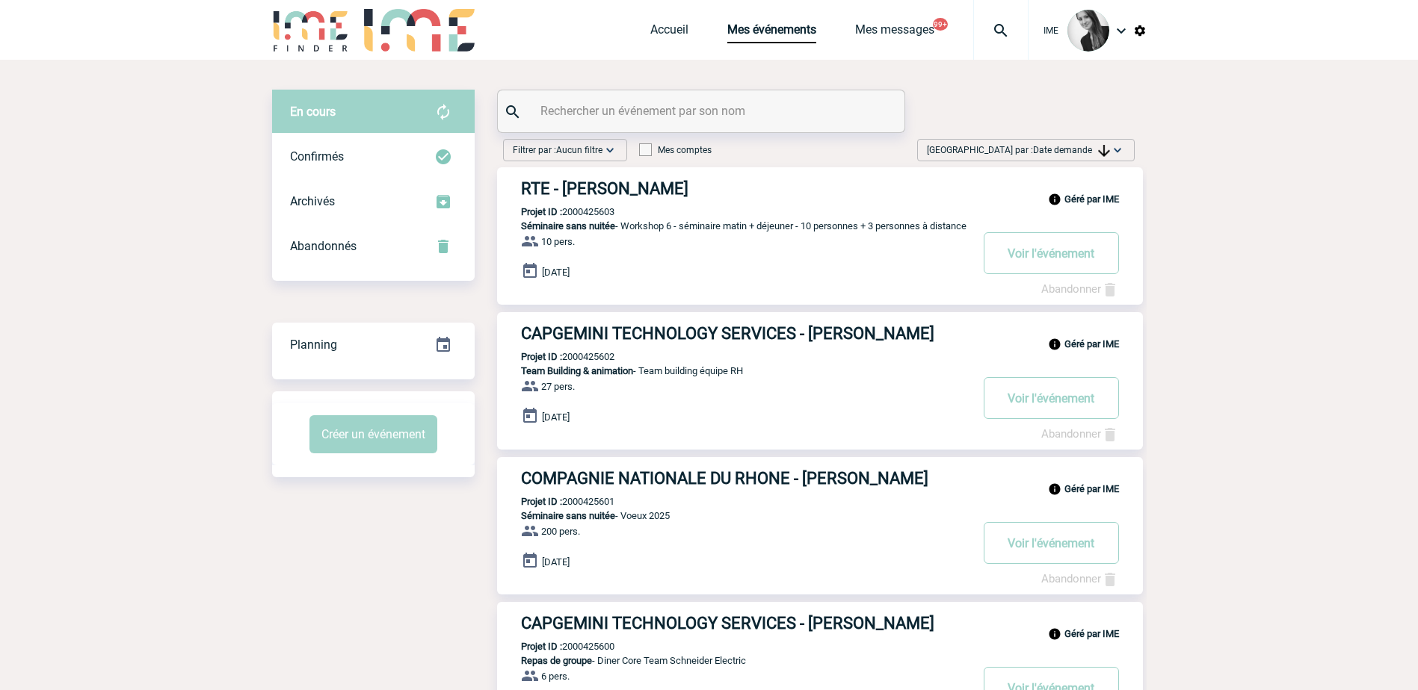
click at [1091, 155] on span "Date demande" at bounding box center [1071, 150] width 77 height 10
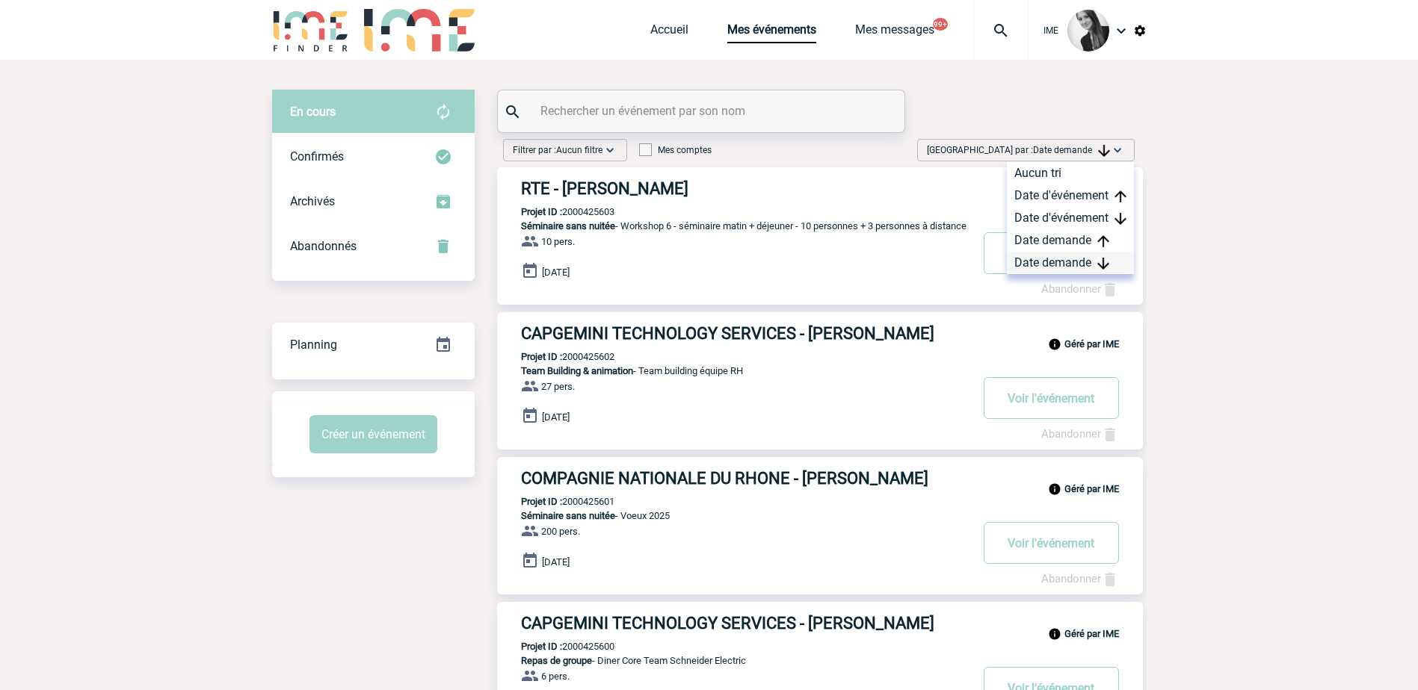
click at [1050, 260] on div "Date demande" at bounding box center [1070, 263] width 127 height 22
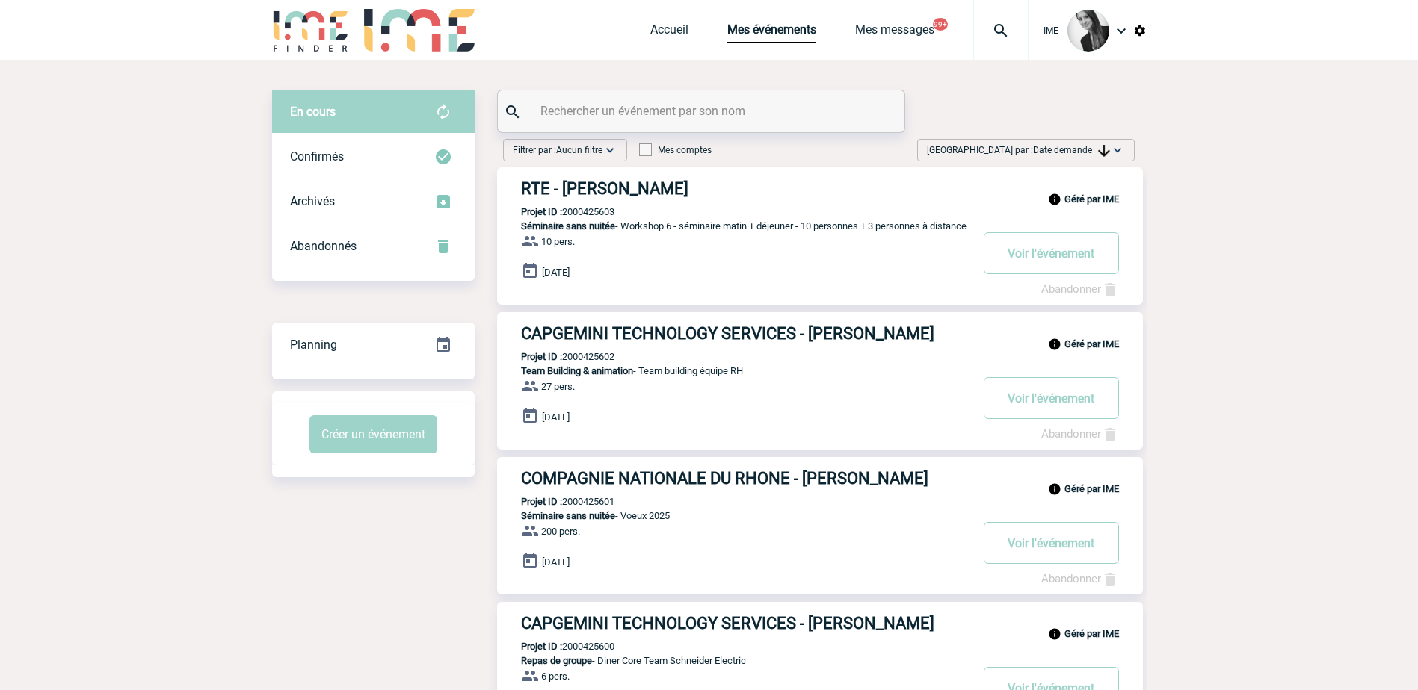
drag, startPoint x: 1063, startPoint y: 140, endPoint x: 1057, endPoint y: 147, distance: 9.6
click at [1063, 140] on div "[GEOGRAPHIC_DATA] par : Date demande Aucun tri Date d'événement Date d'événemen…" at bounding box center [1025, 150] width 217 height 22
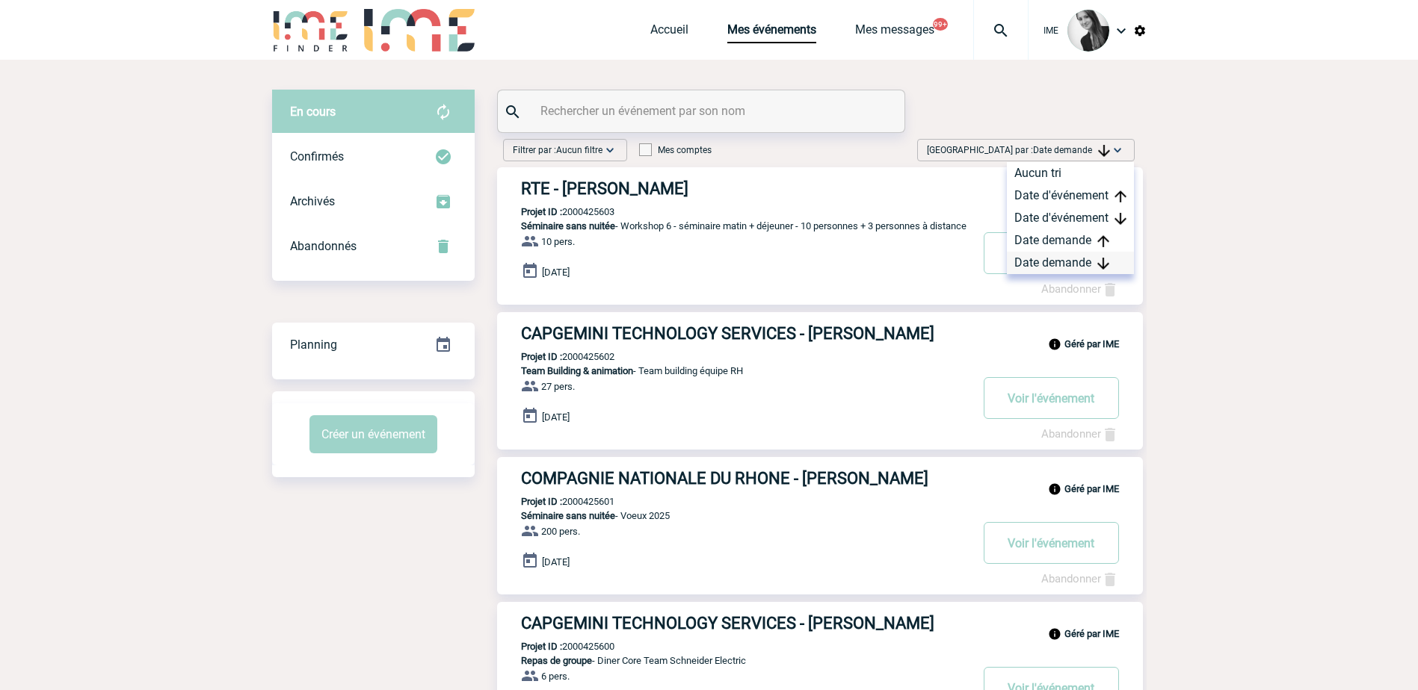
click at [1040, 267] on div "Date demande" at bounding box center [1070, 263] width 127 height 22
